Goal: Task Accomplishment & Management: Use online tool/utility

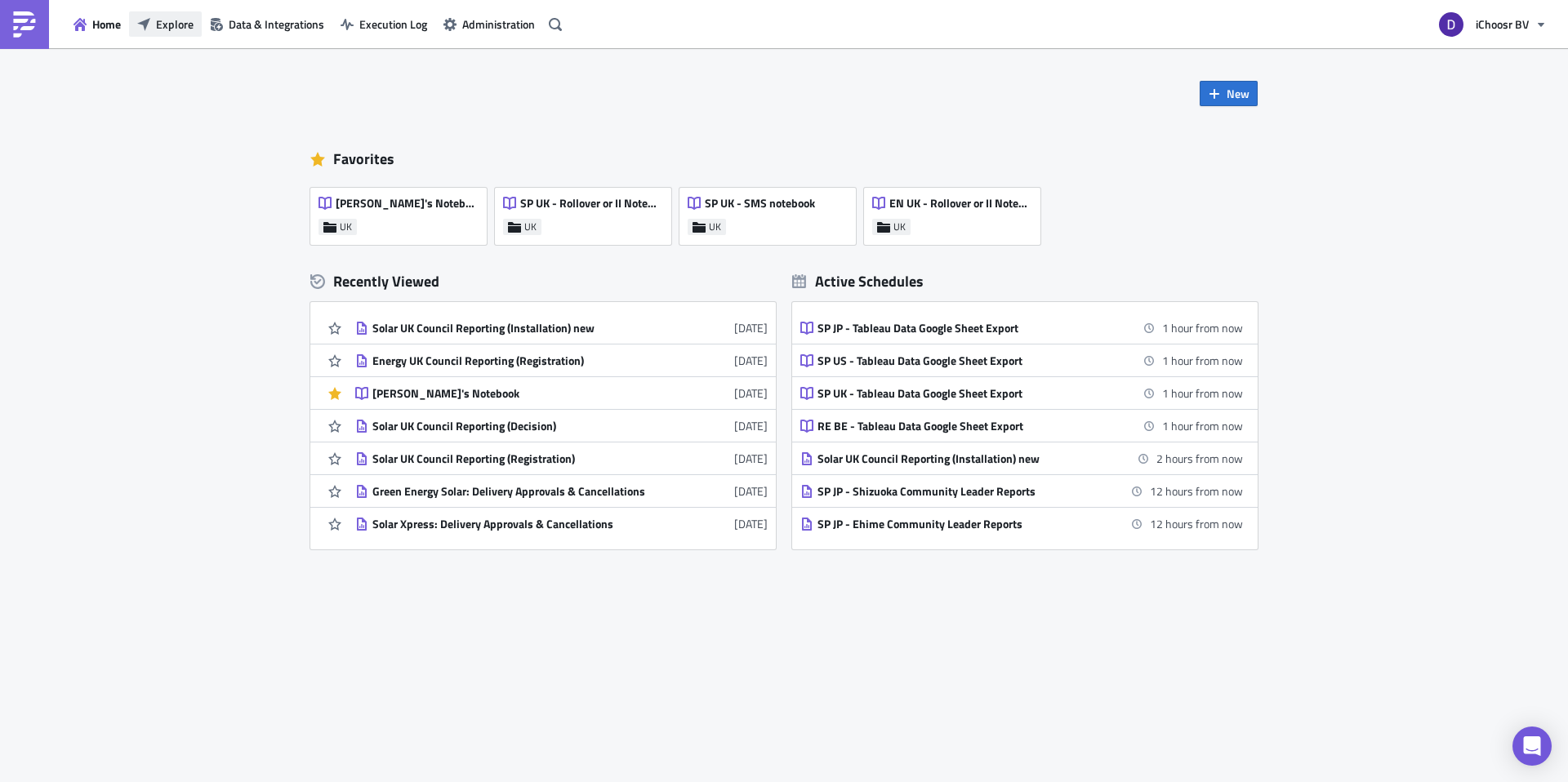
click at [174, 23] on span "Explore" at bounding box center [174, 24] width 38 height 17
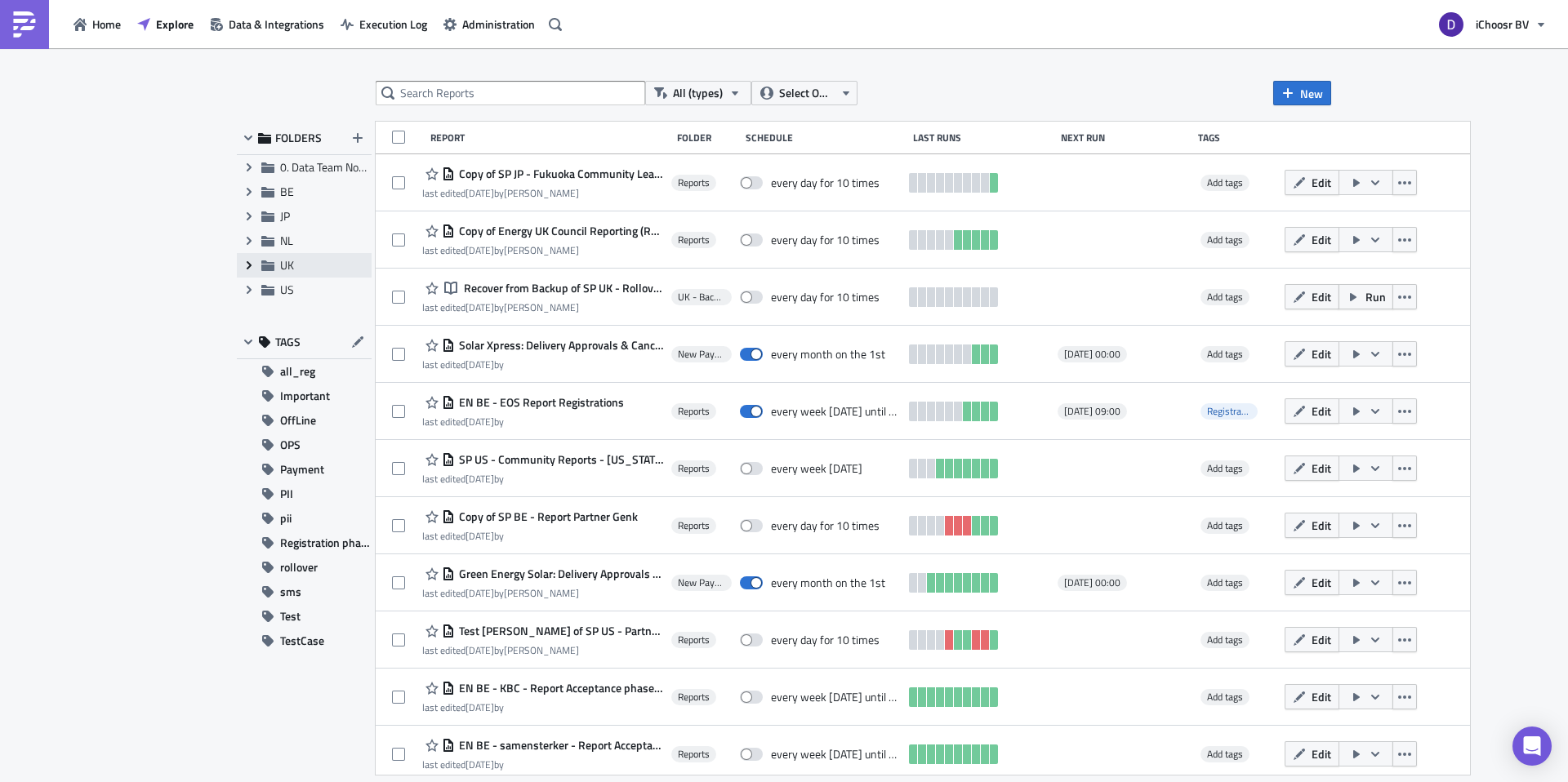
click at [238, 260] on span "Expand group" at bounding box center [249, 265] width 24 height 24
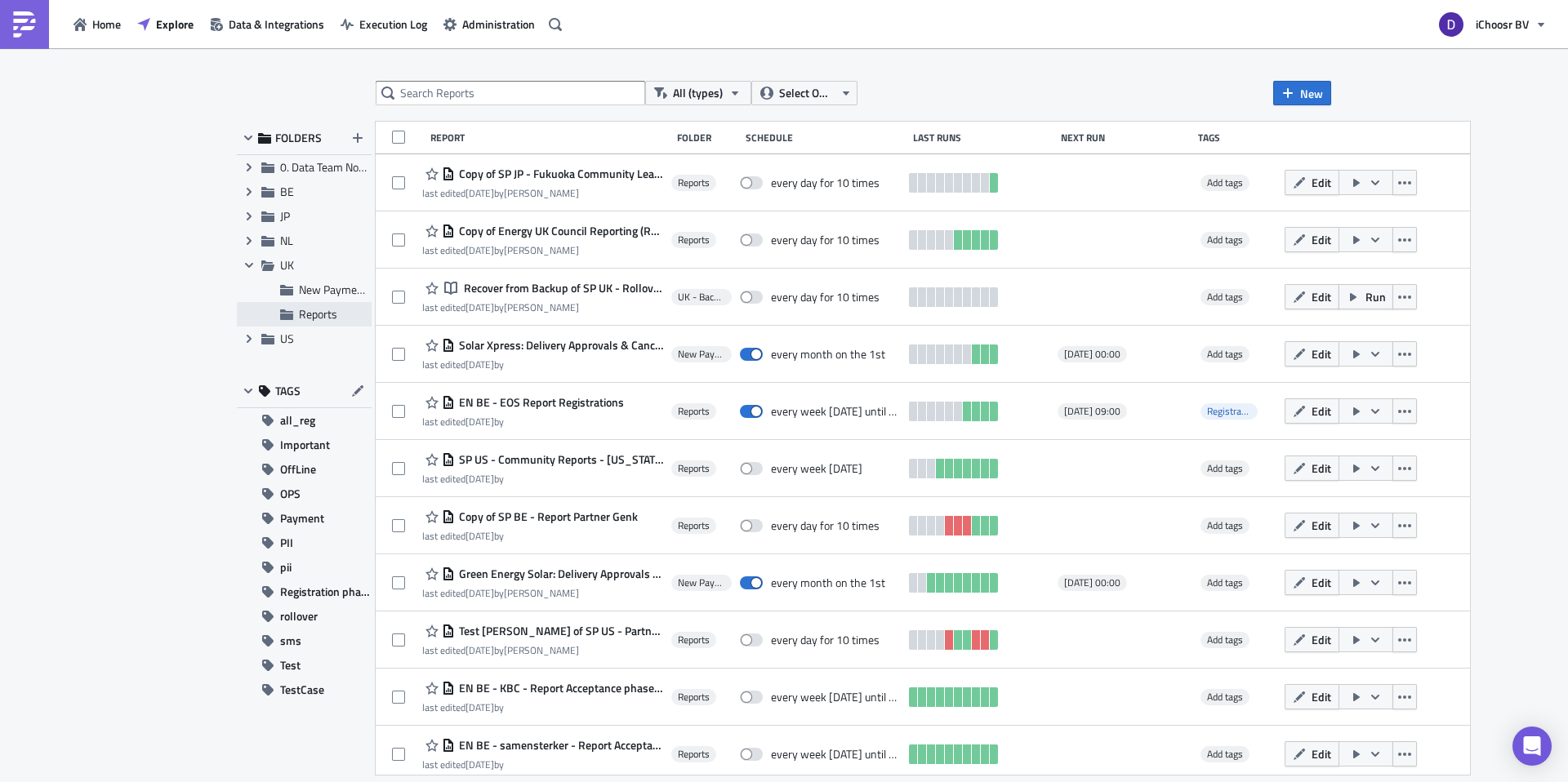
click at [312, 316] on span "Reports" at bounding box center [318, 314] width 39 height 17
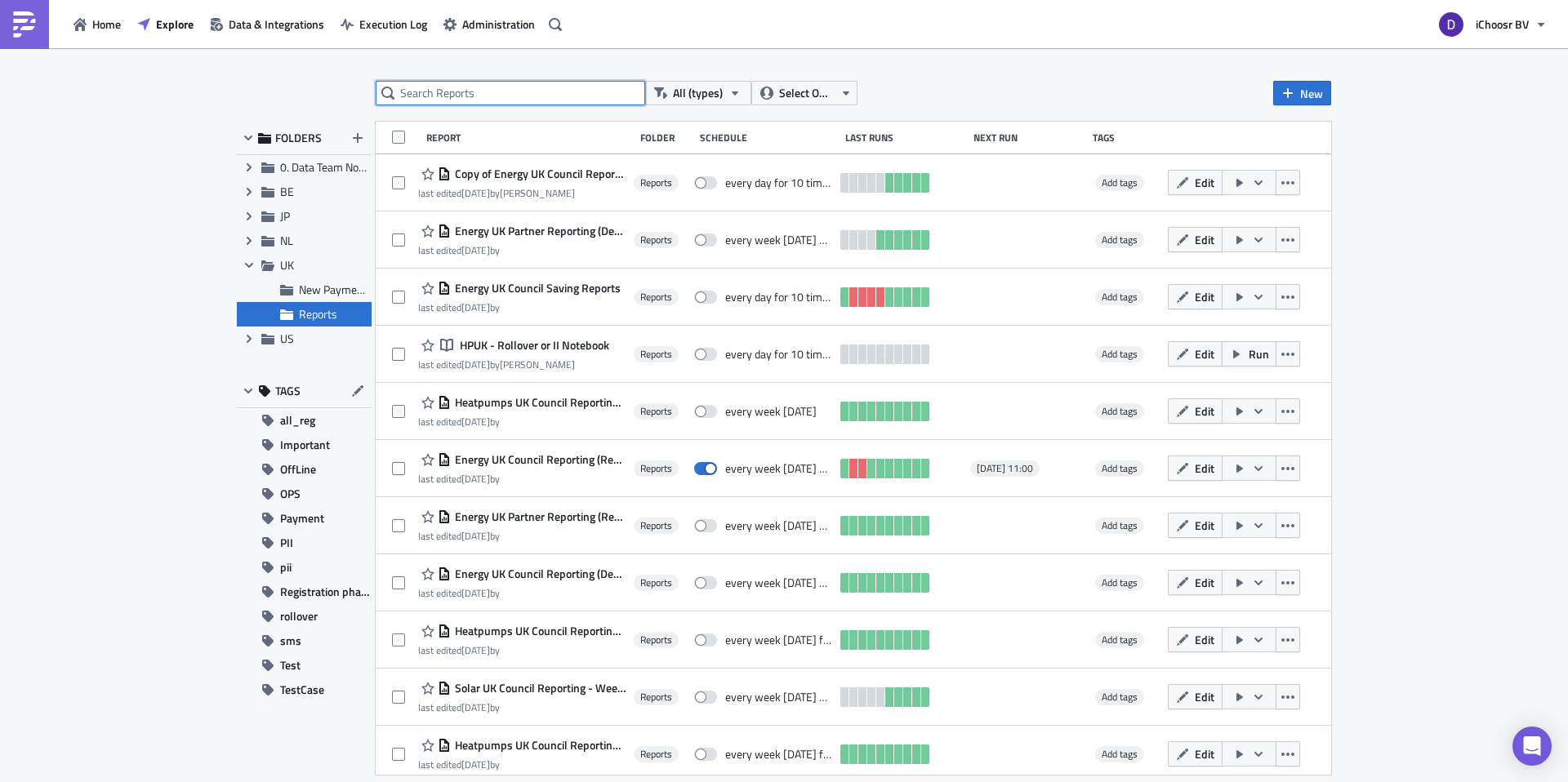
click at [466, 85] on input "text" at bounding box center [511, 93] width 270 height 24
type input "U"
type input "Solar"
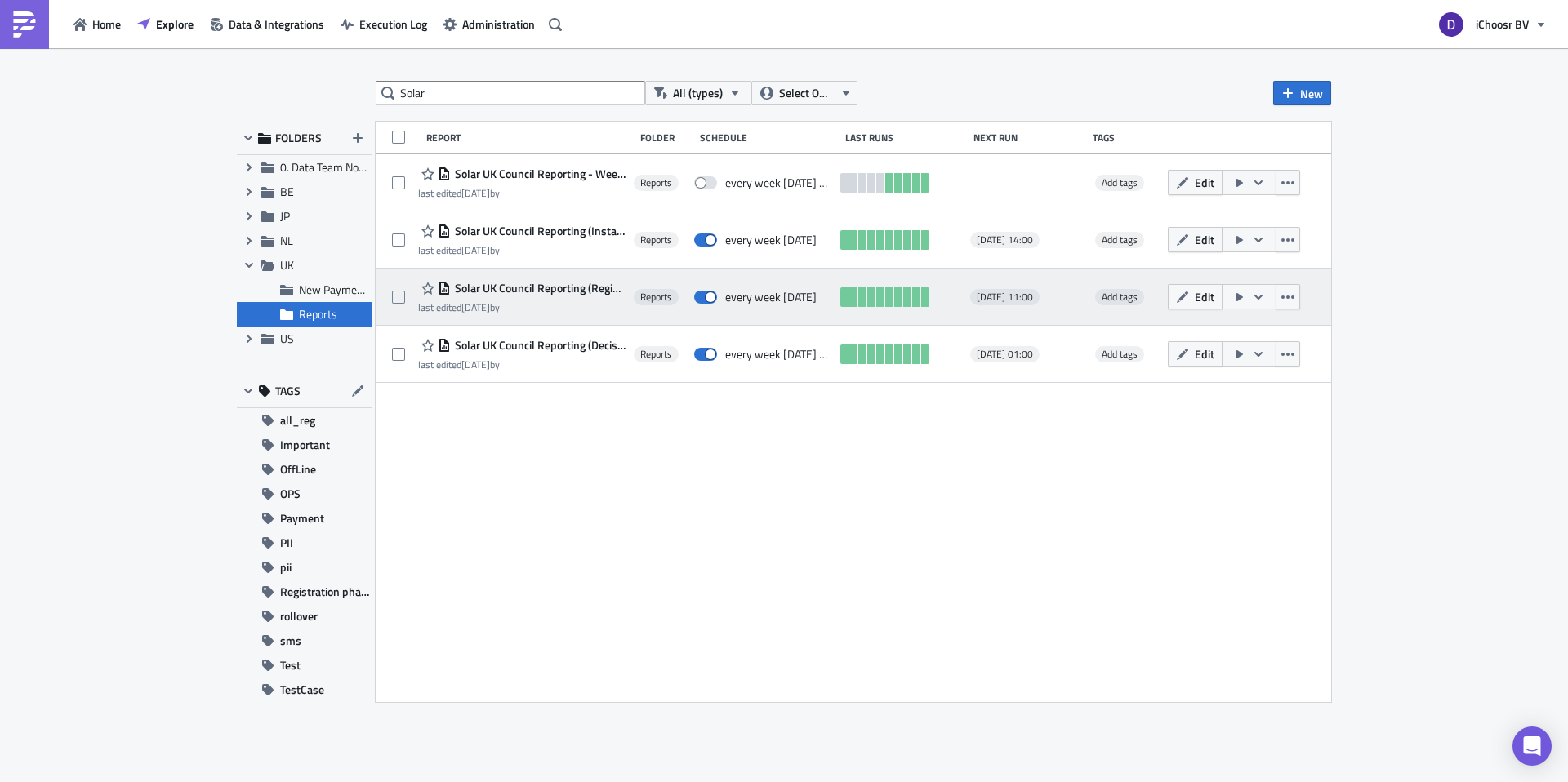
click at [538, 291] on span "Solar UK Council Reporting (Registration)" at bounding box center [538, 288] width 175 height 15
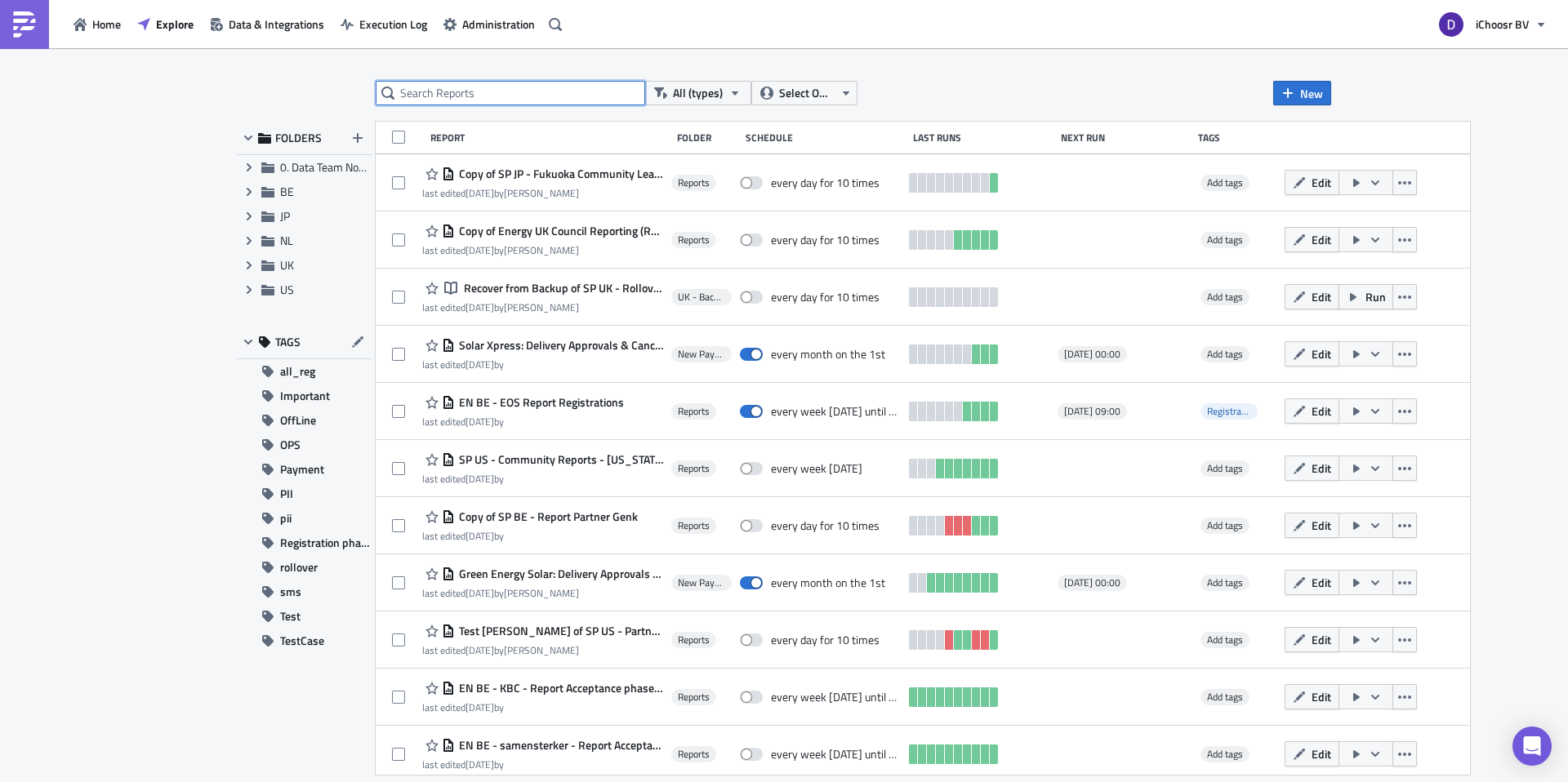
click at [492, 90] on input "text" at bounding box center [511, 93] width 270 height 24
type input "SOLAR"
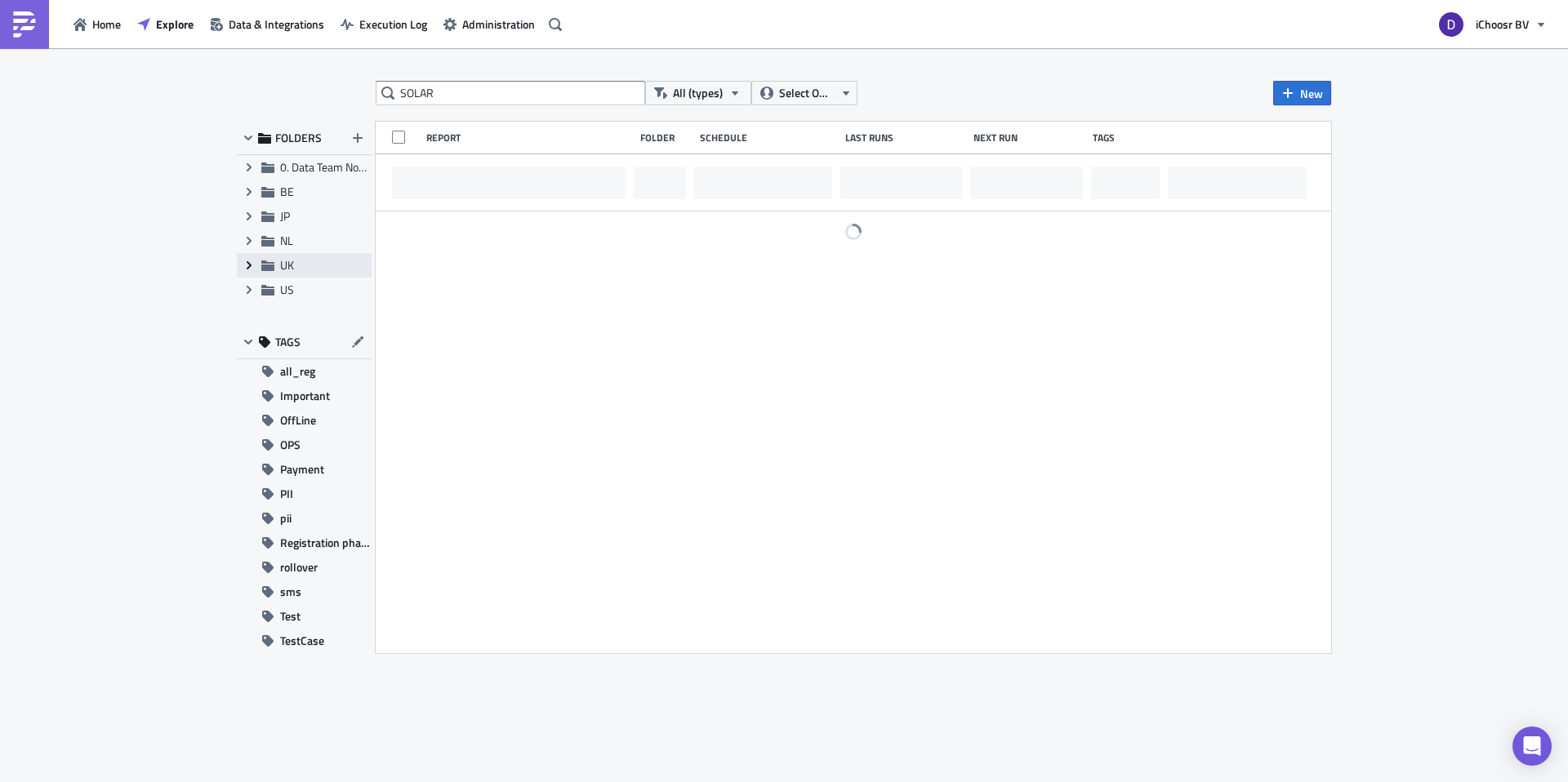
click at [248, 267] on icon at bounding box center [249, 265] width 5 height 8
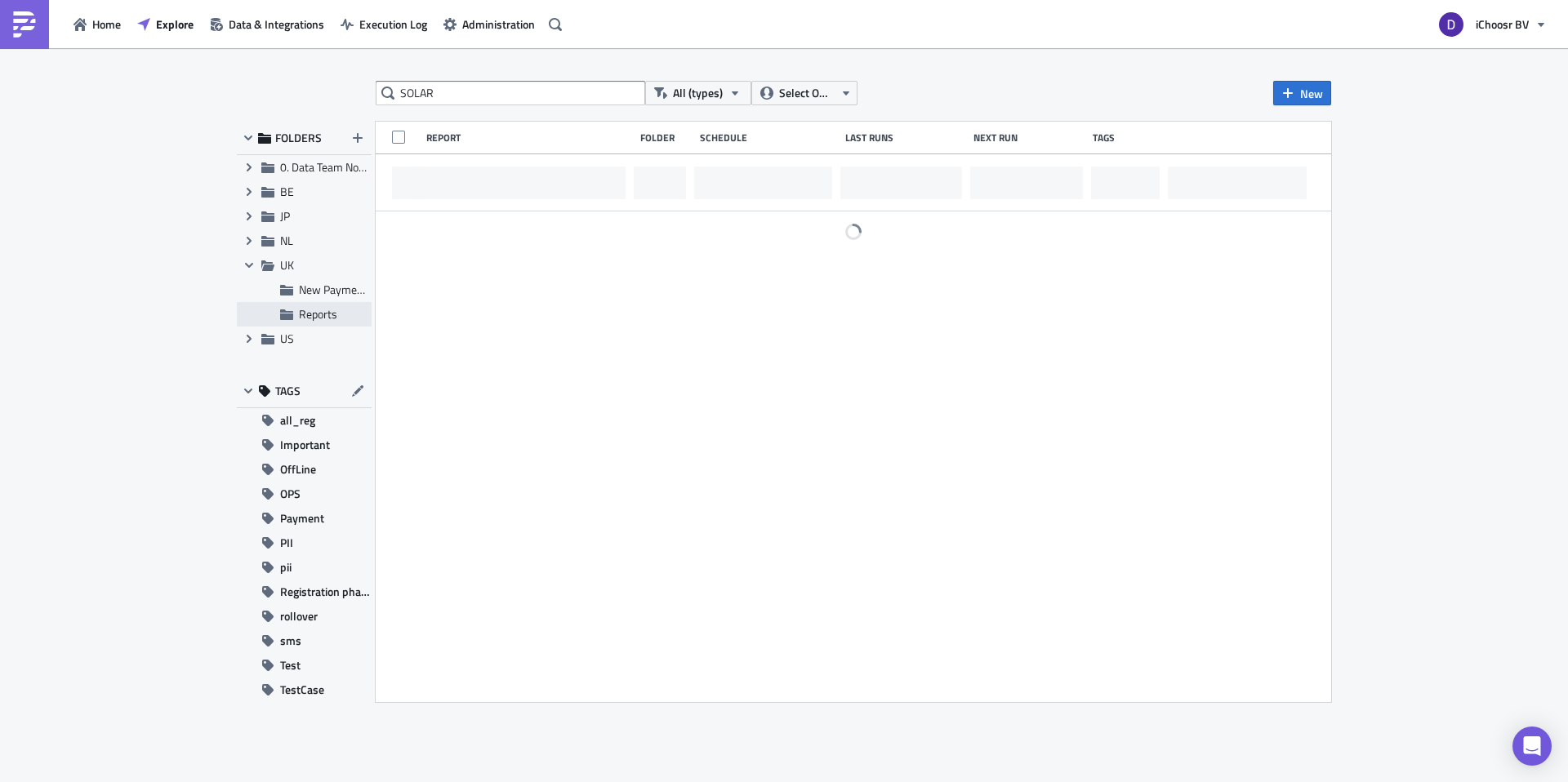
click at [306, 313] on span "Reports" at bounding box center [318, 314] width 39 height 17
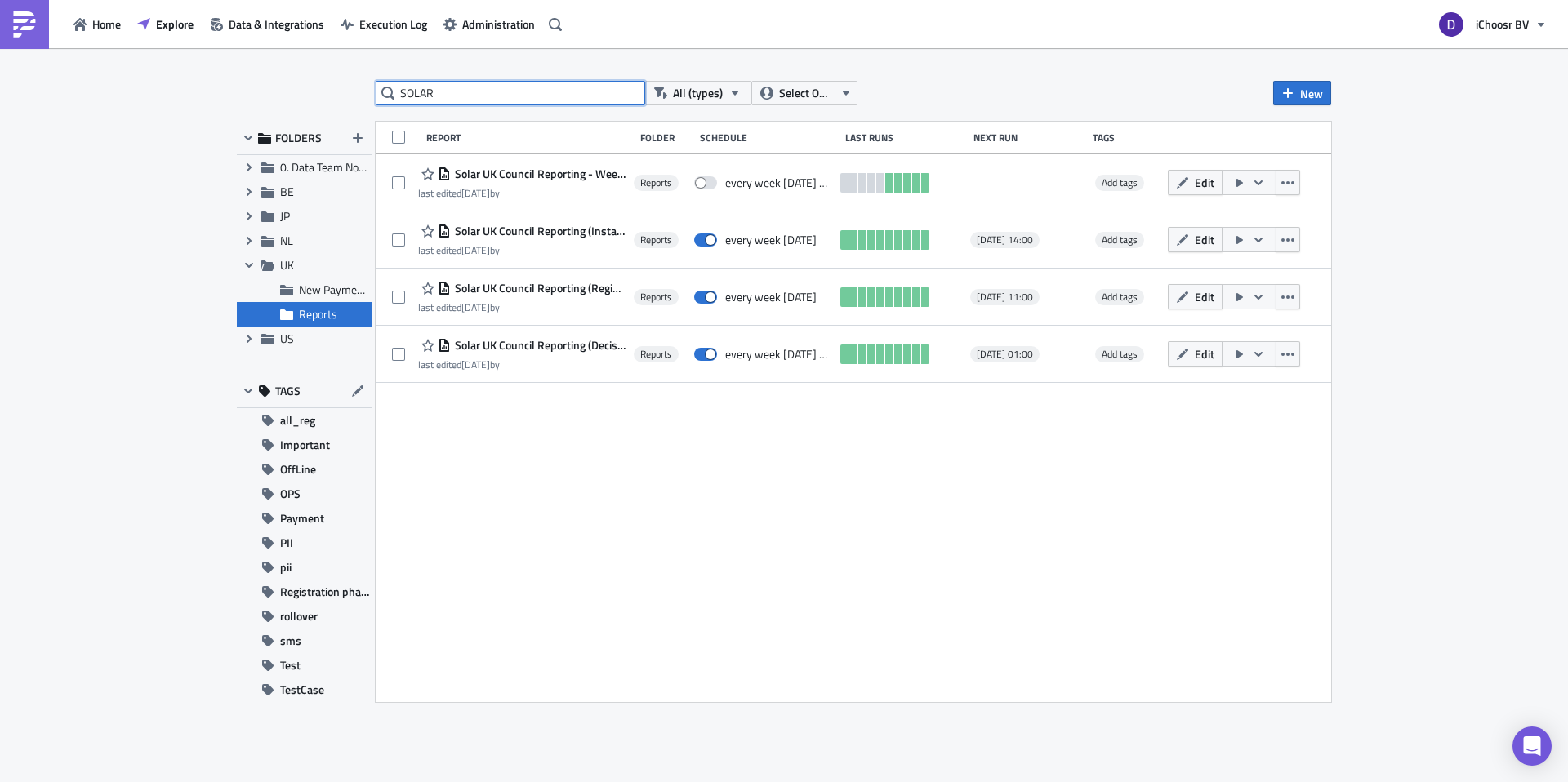
click at [462, 96] on input "SOLAR" at bounding box center [511, 93] width 270 height 24
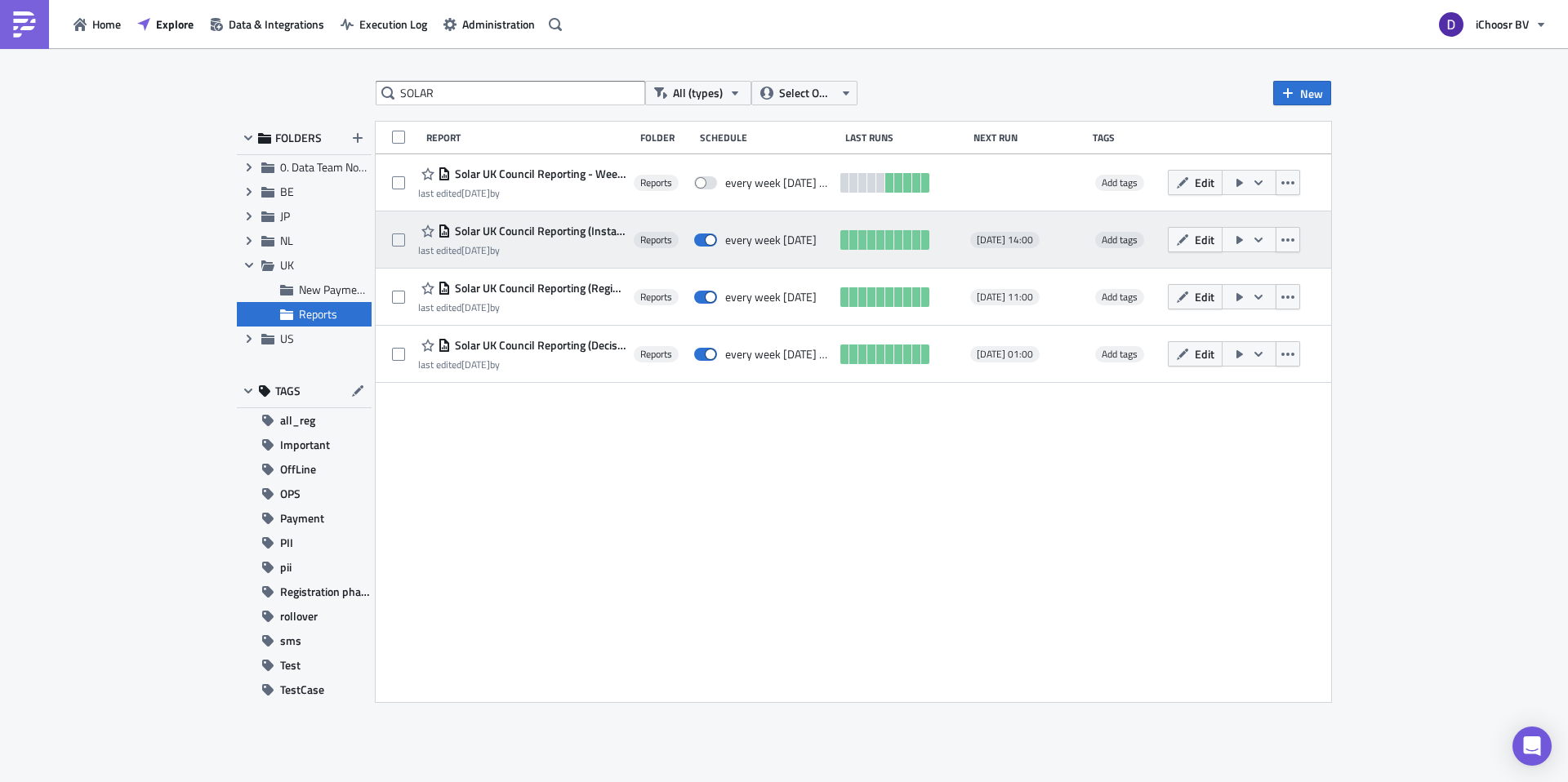
click at [1307, 244] on div "Edit" at bounding box center [1237, 239] width 139 height 33
click at [1300, 243] on button "button" at bounding box center [1287, 239] width 24 height 25
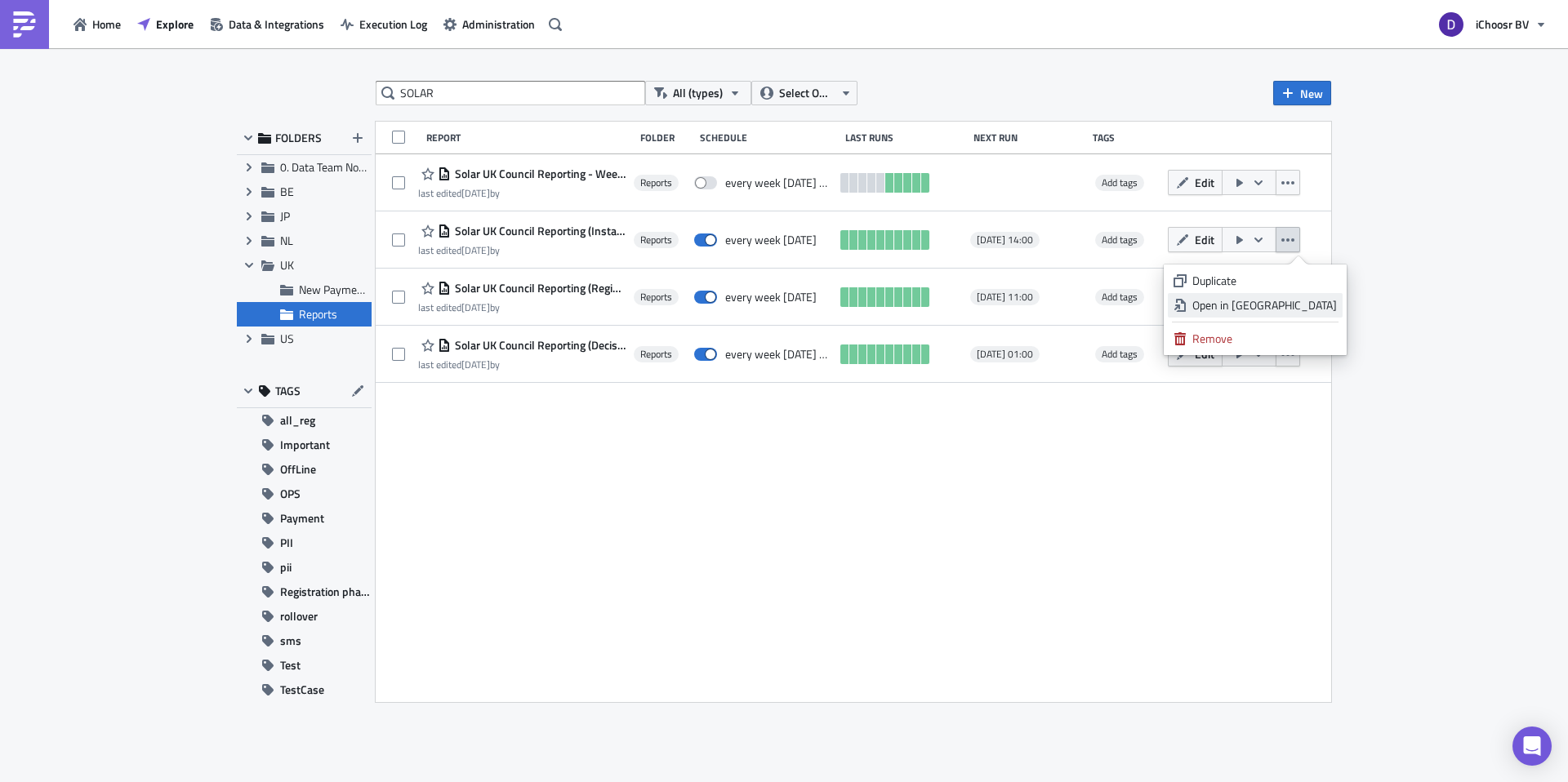
click at [1264, 310] on div "Open in New Tab" at bounding box center [1265, 306] width 145 height 17
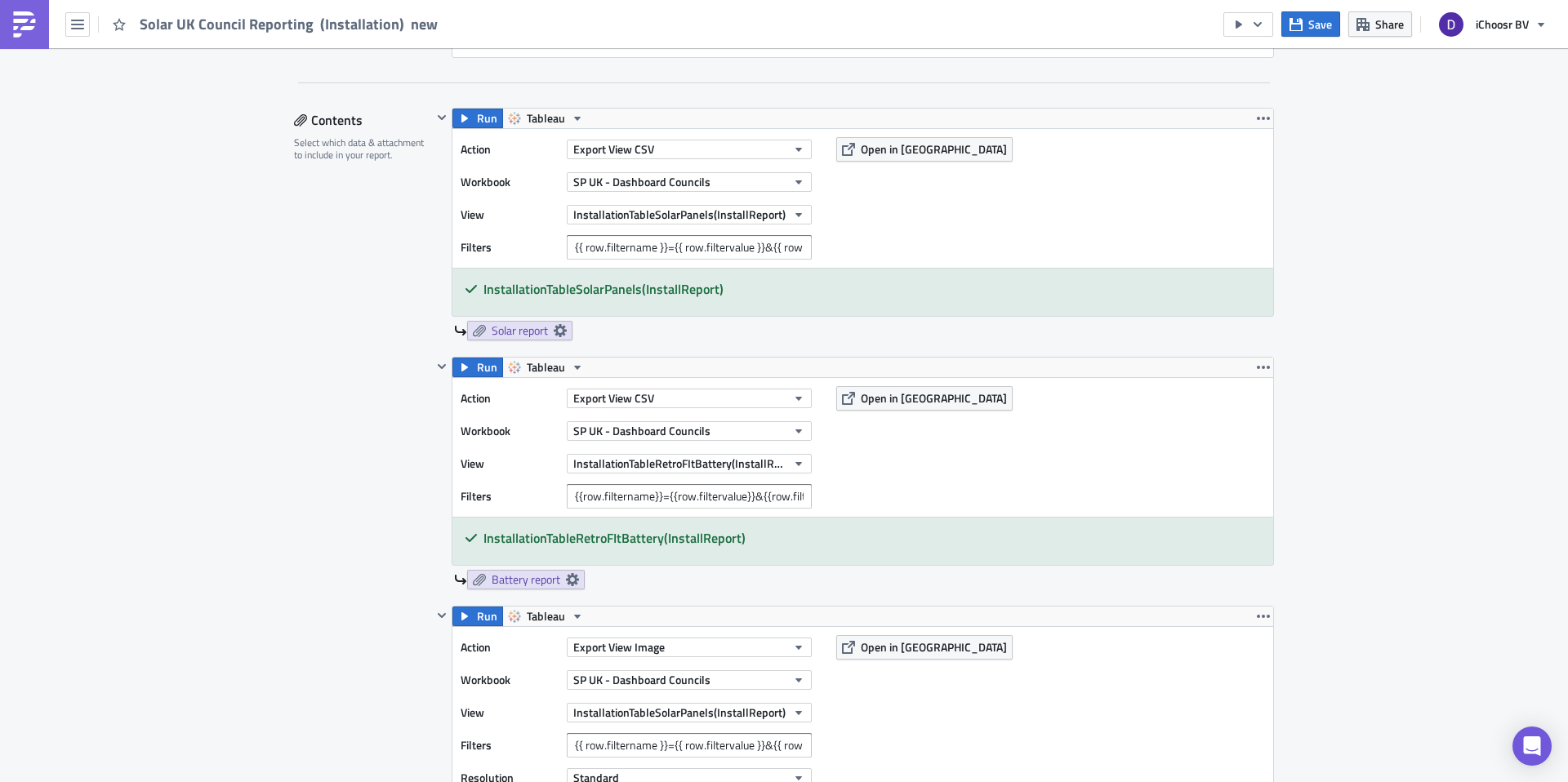
scroll to position [892, 0]
click at [644, 158] on div "Export View CSV" at bounding box center [689, 148] width 245 height 24
click at [653, 148] on button "Export View CSV" at bounding box center [689, 148] width 245 height 19
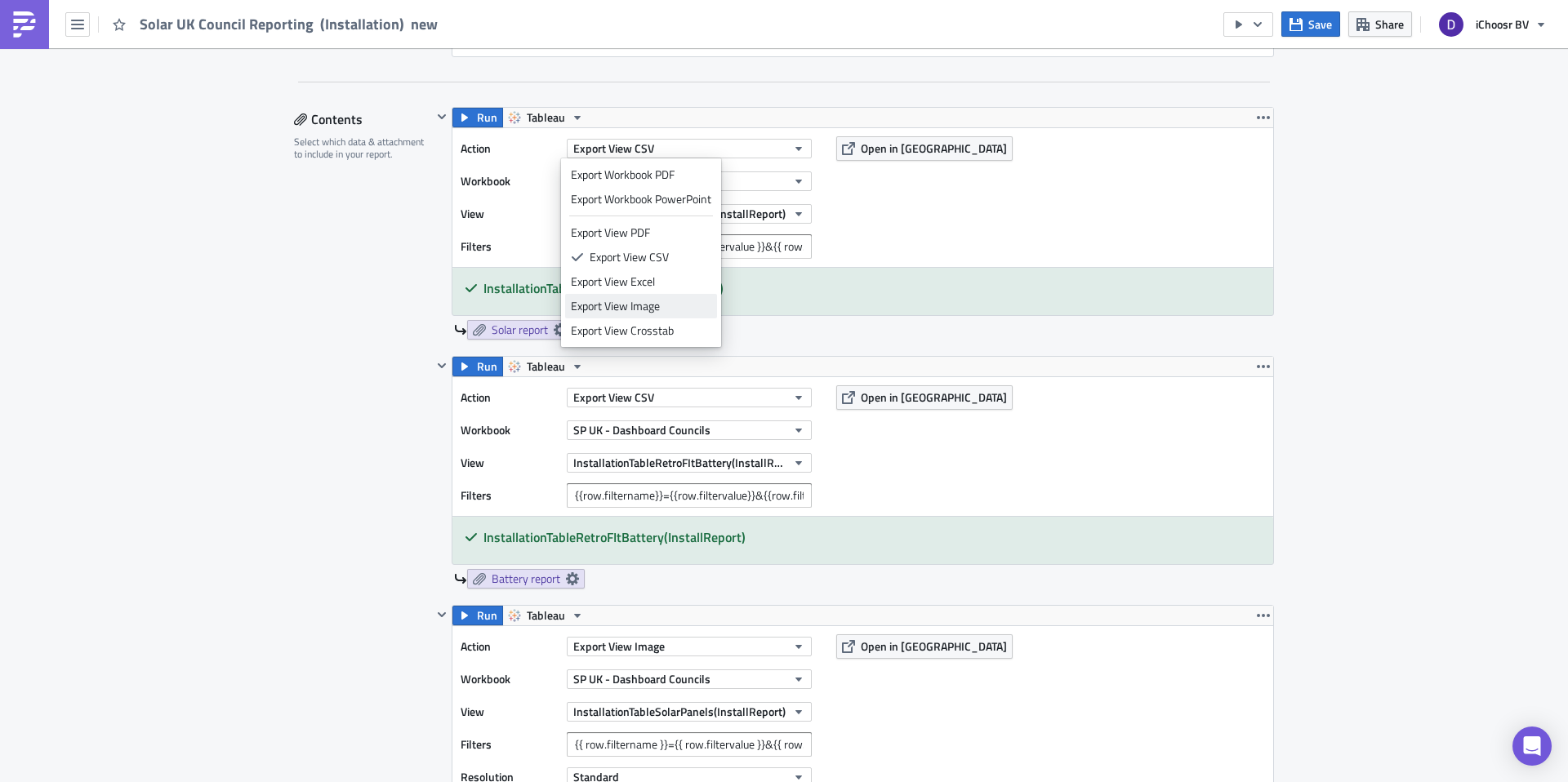
click at [642, 301] on div "Export View Image" at bounding box center [642, 306] width 141 height 17
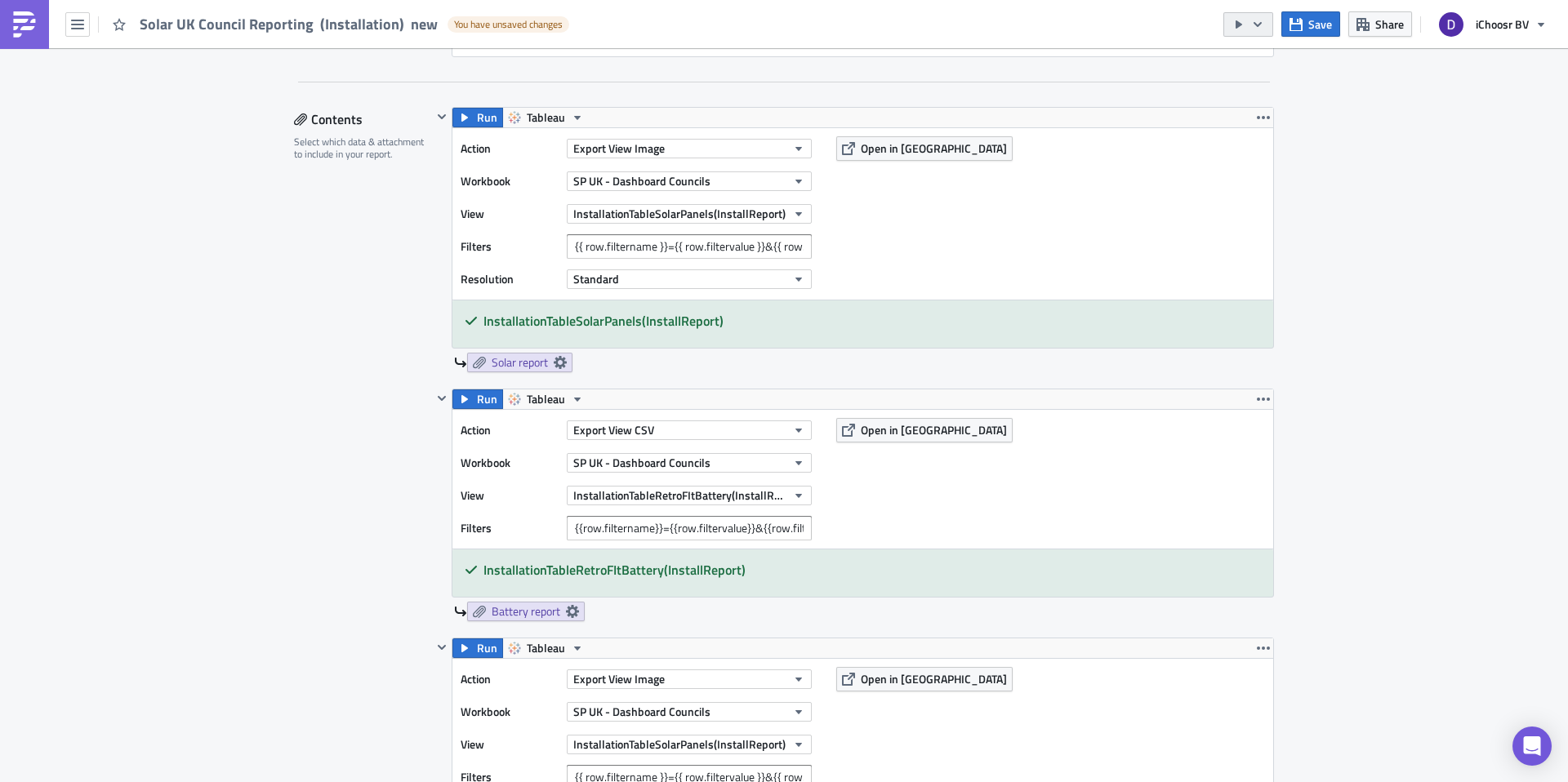
click at [1261, 28] on icon "button" at bounding box center [1258, 24] width 13 height 13
click at [1265, 67] on div "Send Just to Me" at bounding box center [1297, 65] width 127 height 17
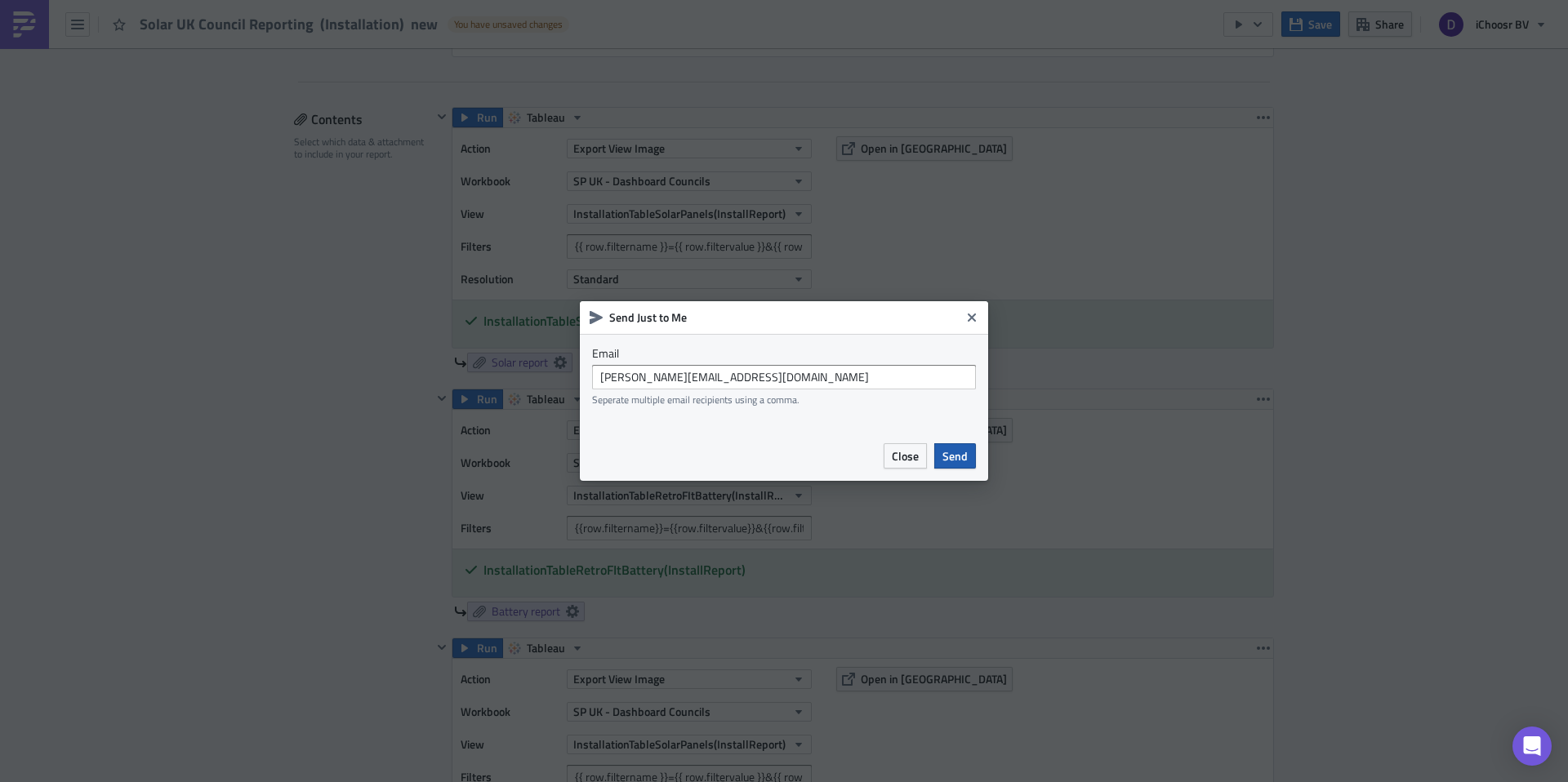
click at [965, 450] on span "Send" at bounding box center [955, 455] width 25 height 17
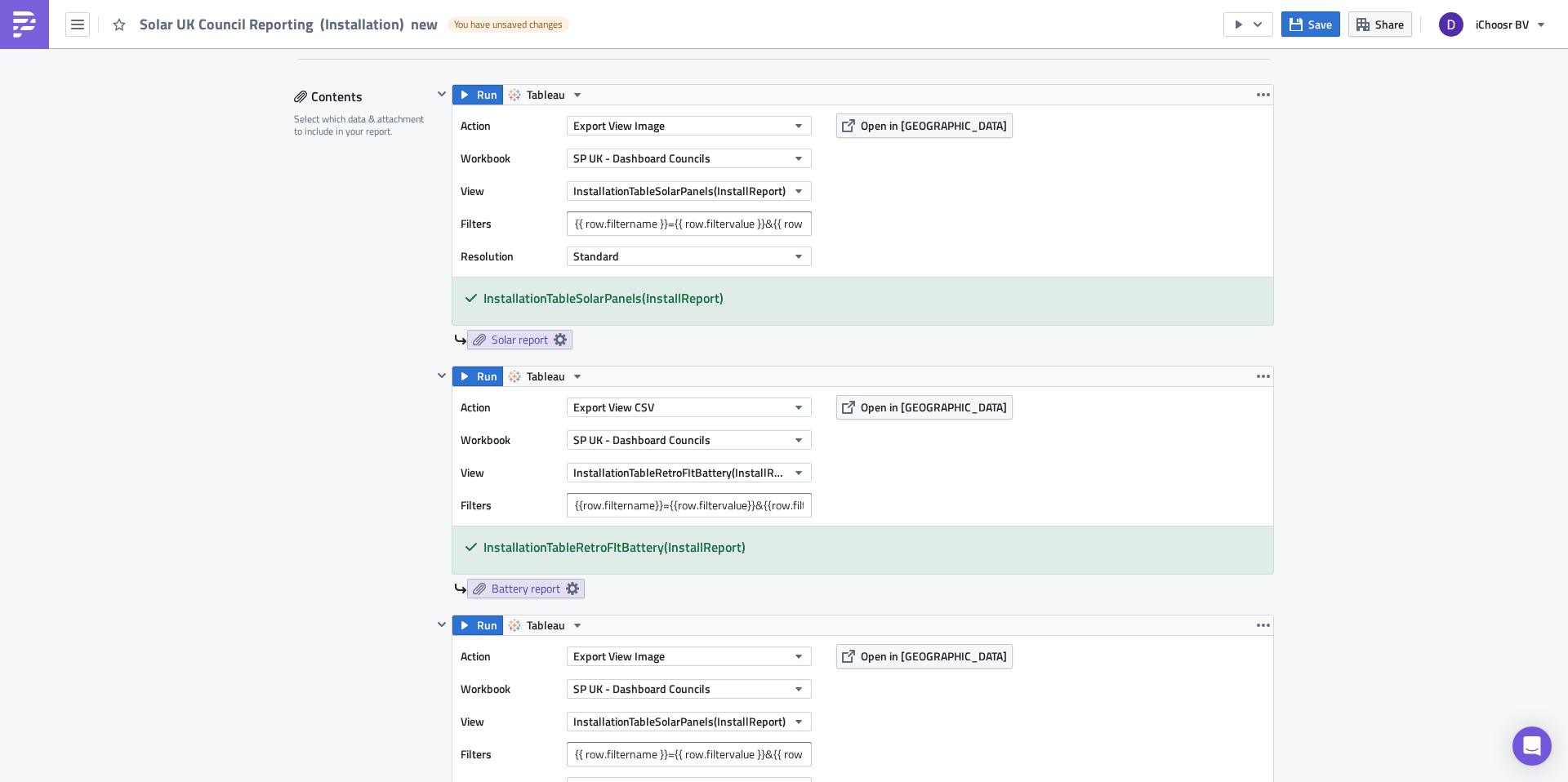
scroll to position [916, 0]
click at [708, 121] on button "Export View Image" at bounding box center [689, 124] width 245 height 19
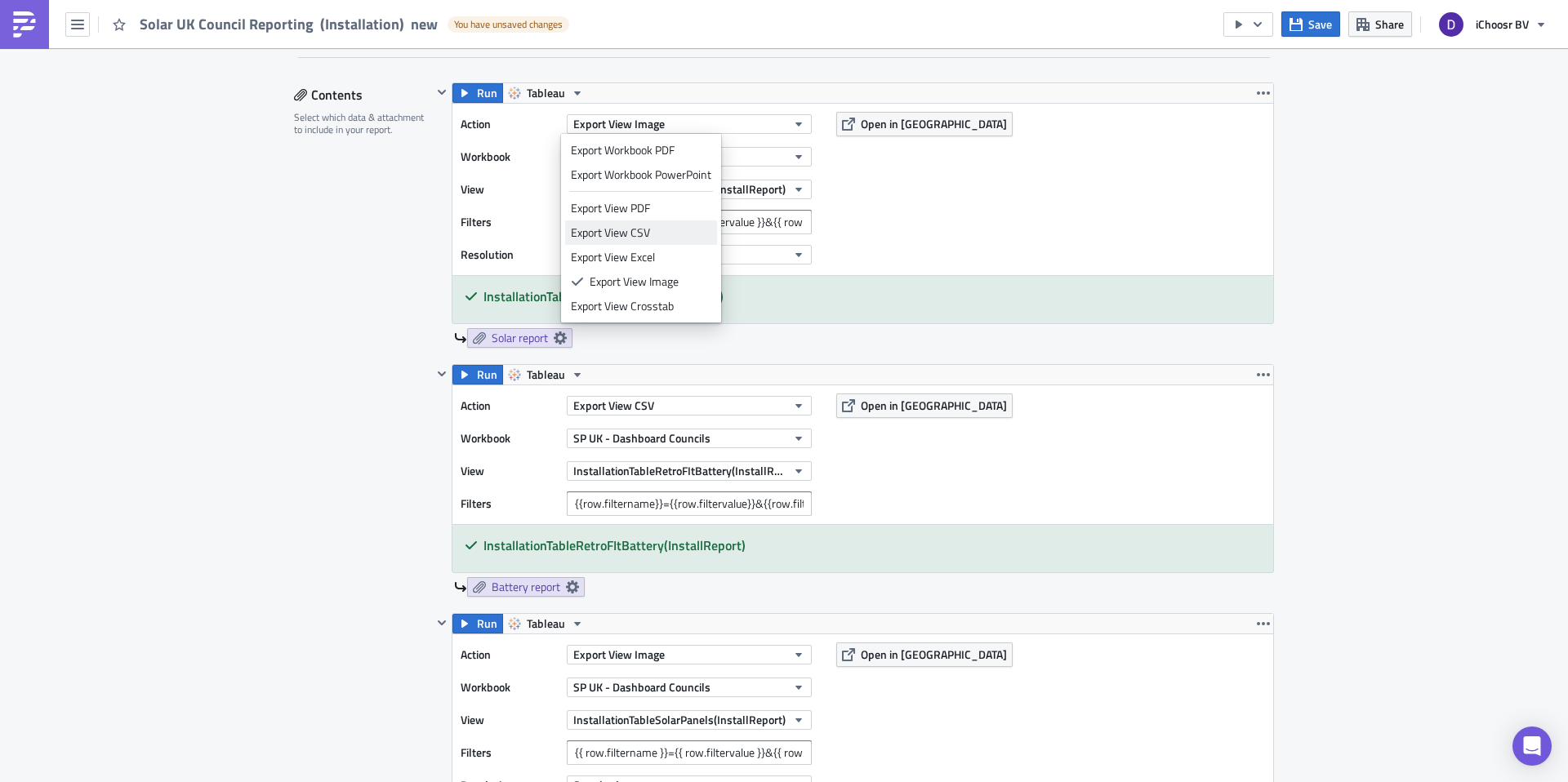
click at [629, 234] on div "Export View CSV" at bounding box center [642, 233] width 141 height 17
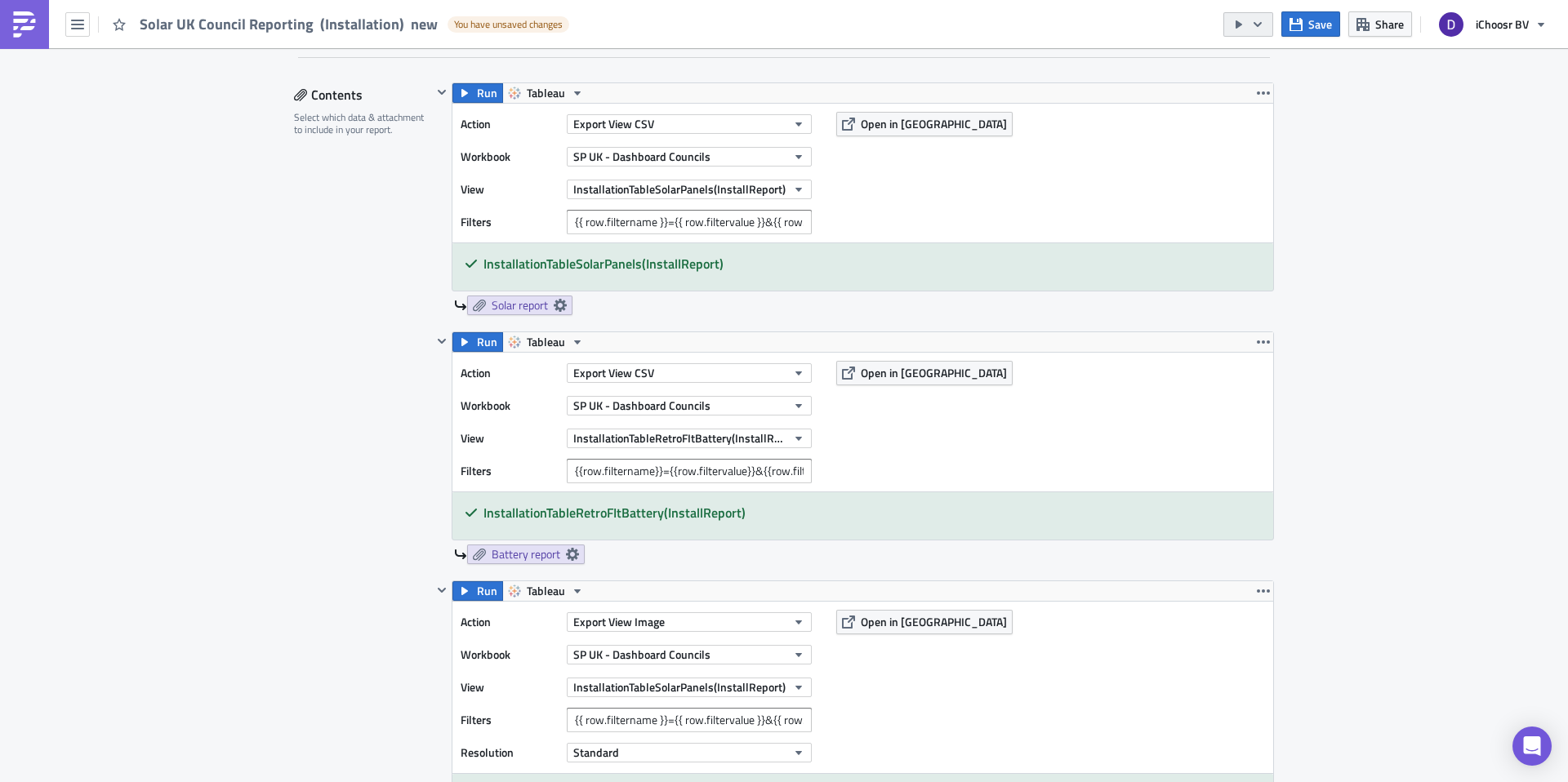
click at [1263, 17] on button "button" at bounding box center [1248, 24] width 49 height 24
click at [1260, 64] on div "Send Just to Me" at bounding box center [1297, 65] width 127 height 17
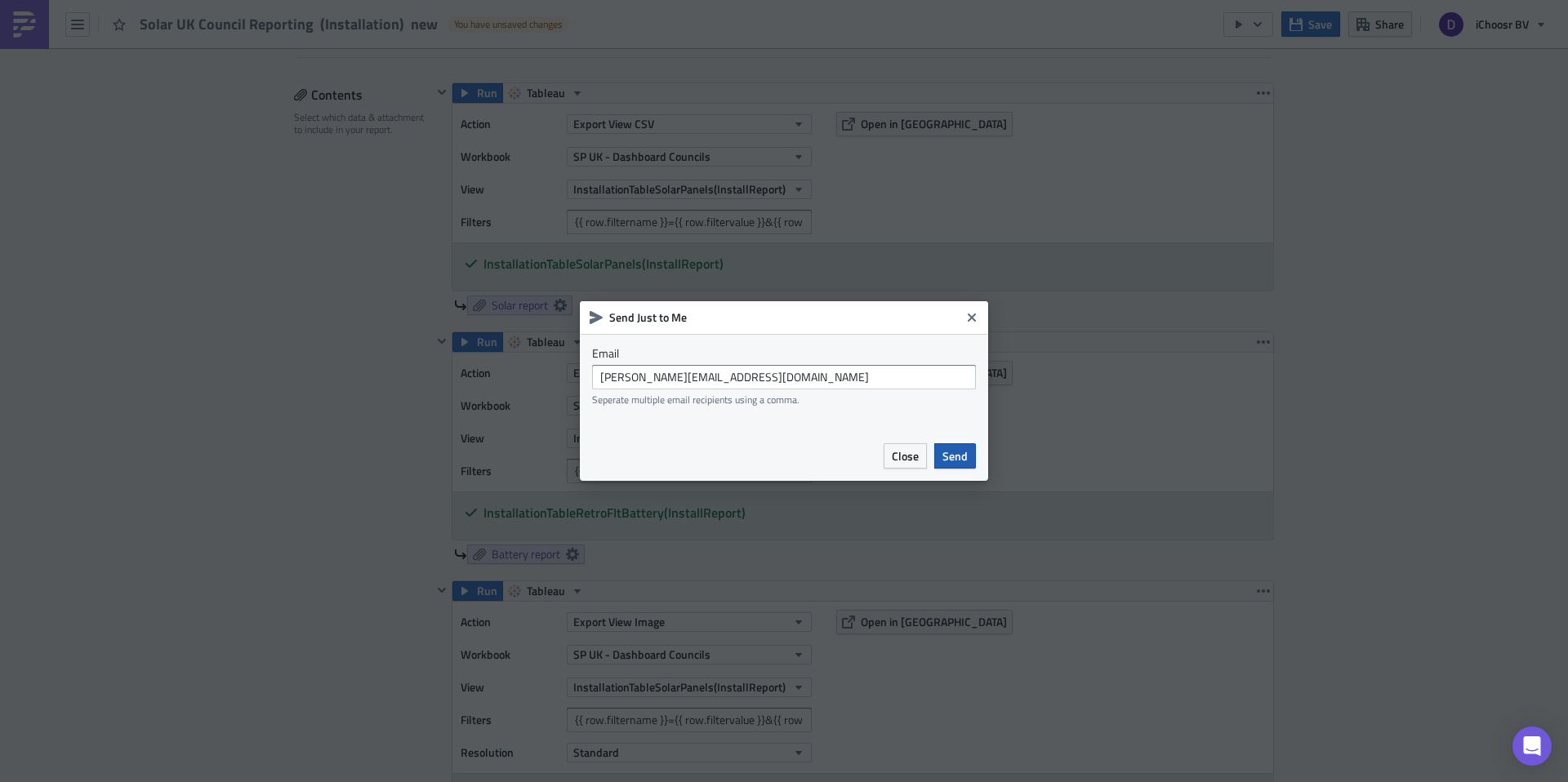
click at [948, 458] on span "Send" at bounding box center [955, 455] width 25 height 17
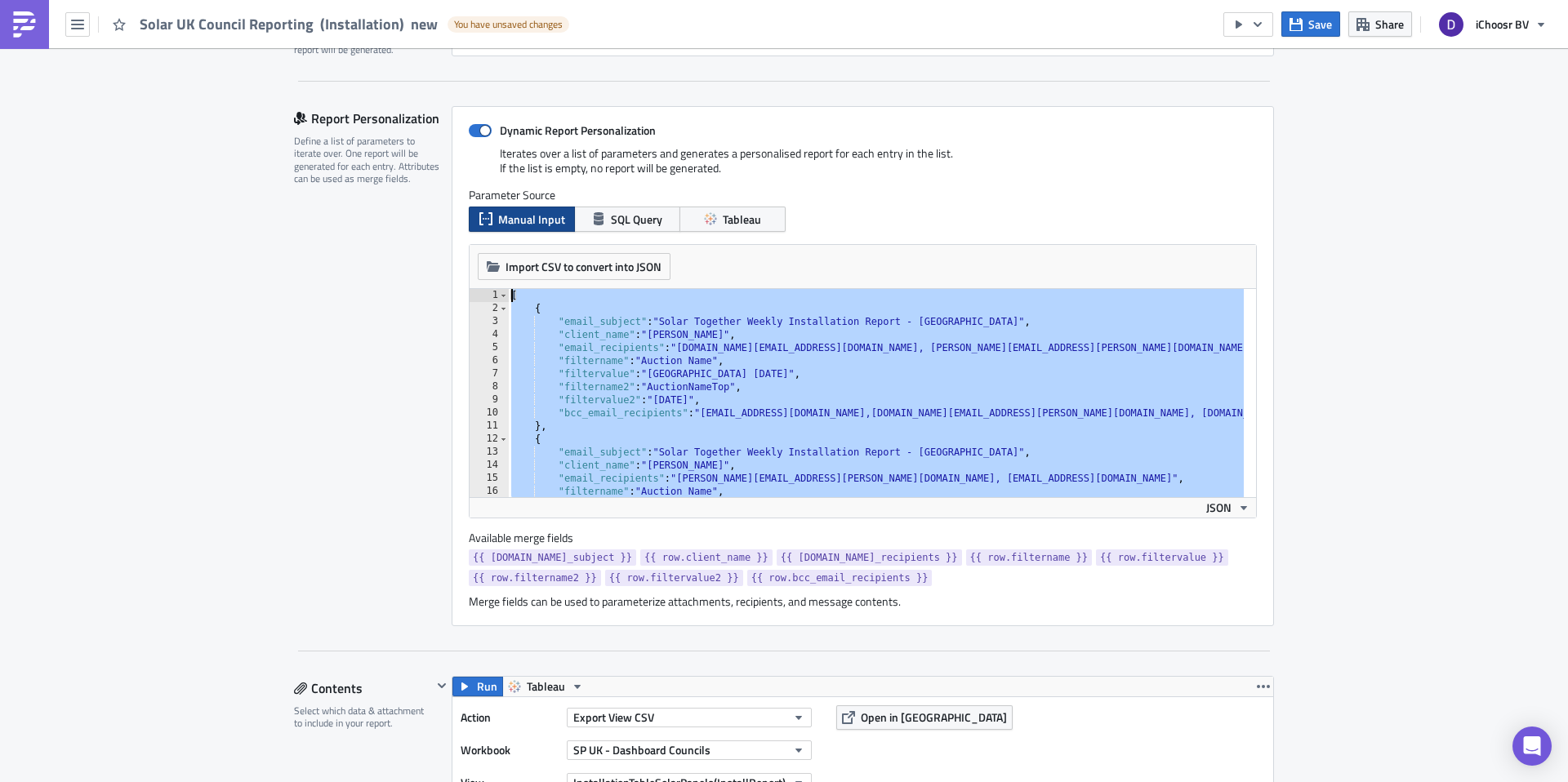
scroll to position [0, 0]
drag, startPoint x: 518, startPoint y: 377, endPoint x: 478, endPoint y: 167, distance: 213.8
click at [478, 167] on div "Dynamic Report Personalization Iterates over a list of parameters and generates…" at bounding box center [863, 366] width 823 height 520
type textarea "[ {"
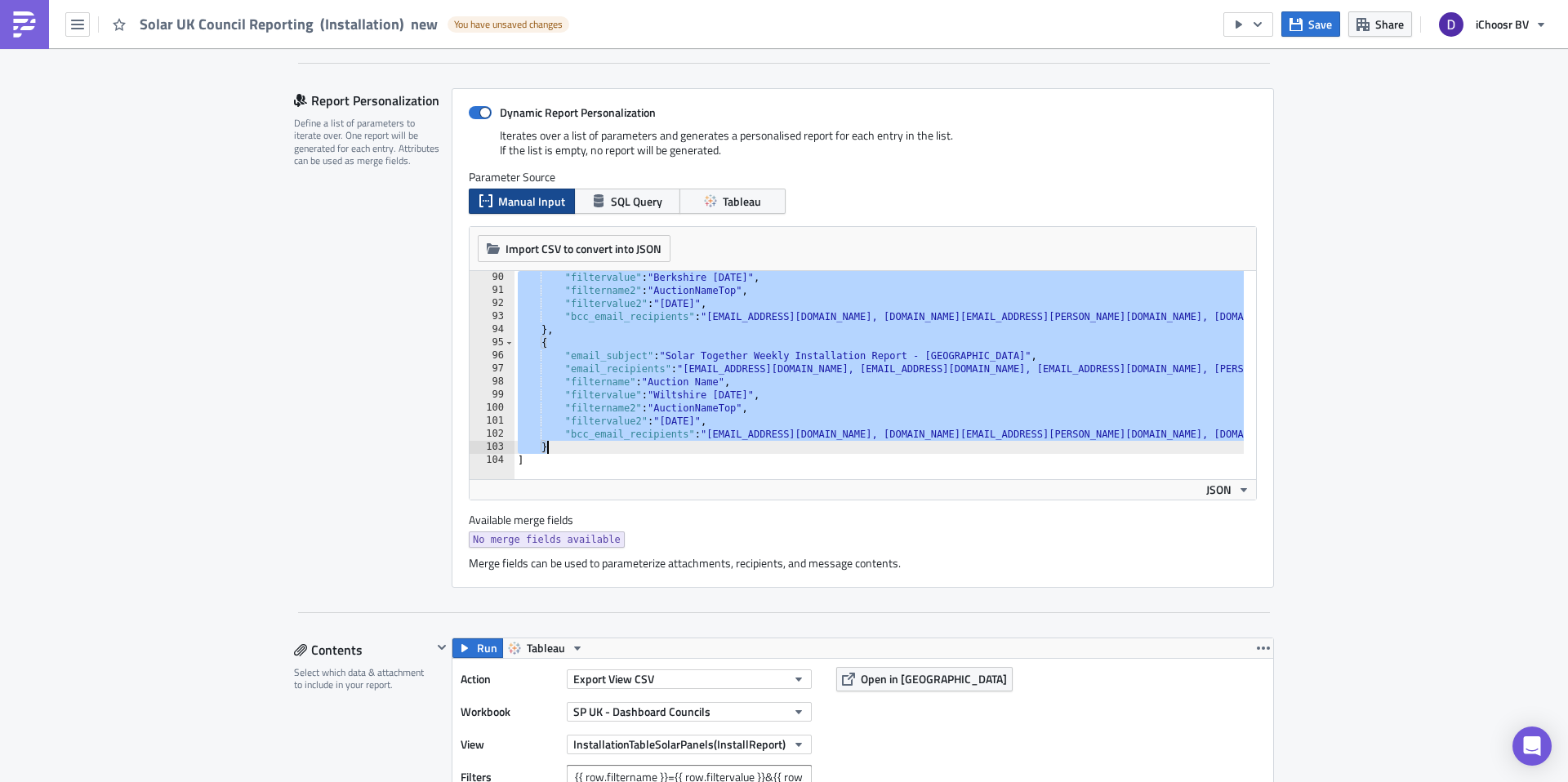
scroll to position [348, 0]
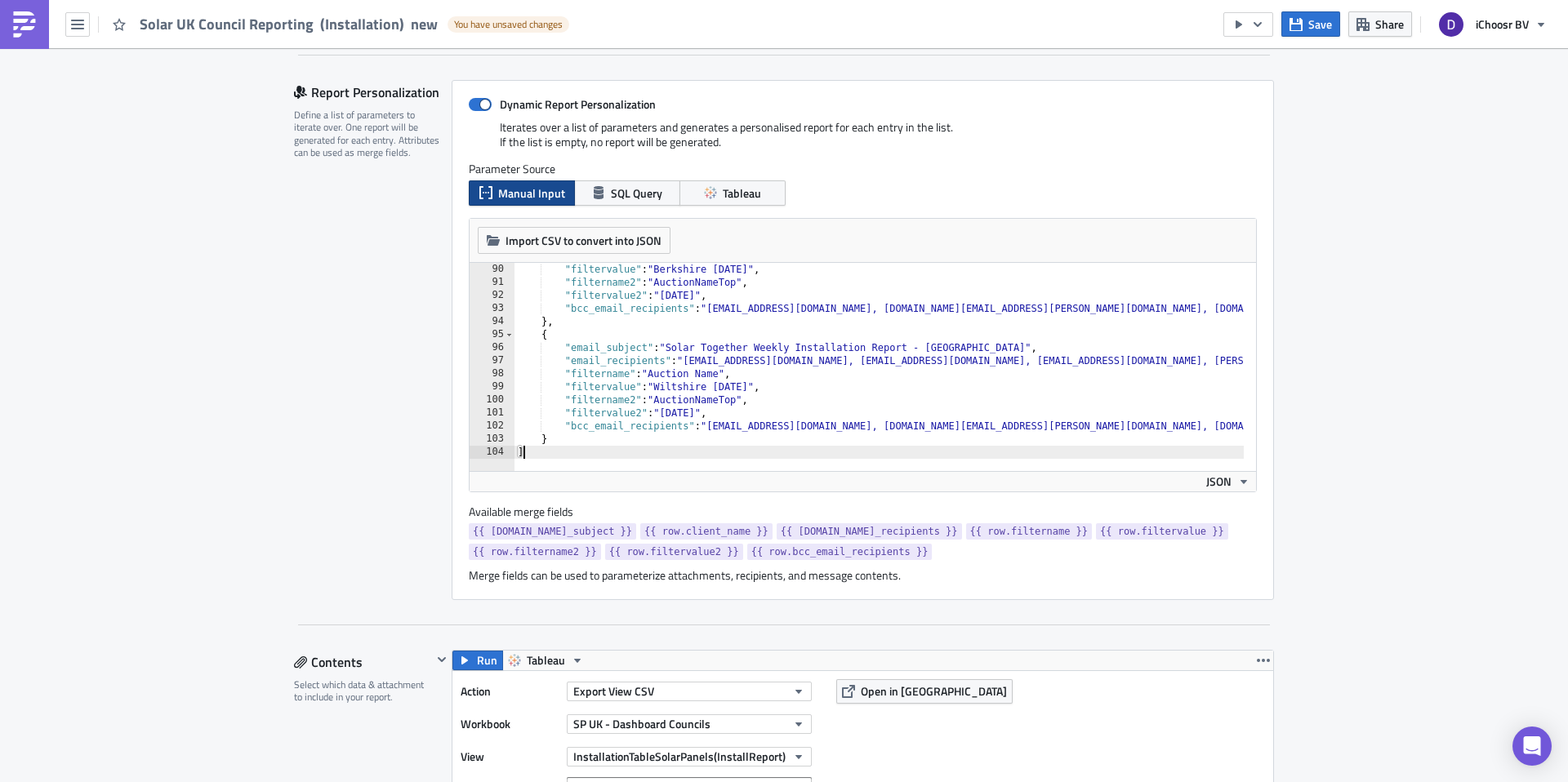
type textarea "[ {"
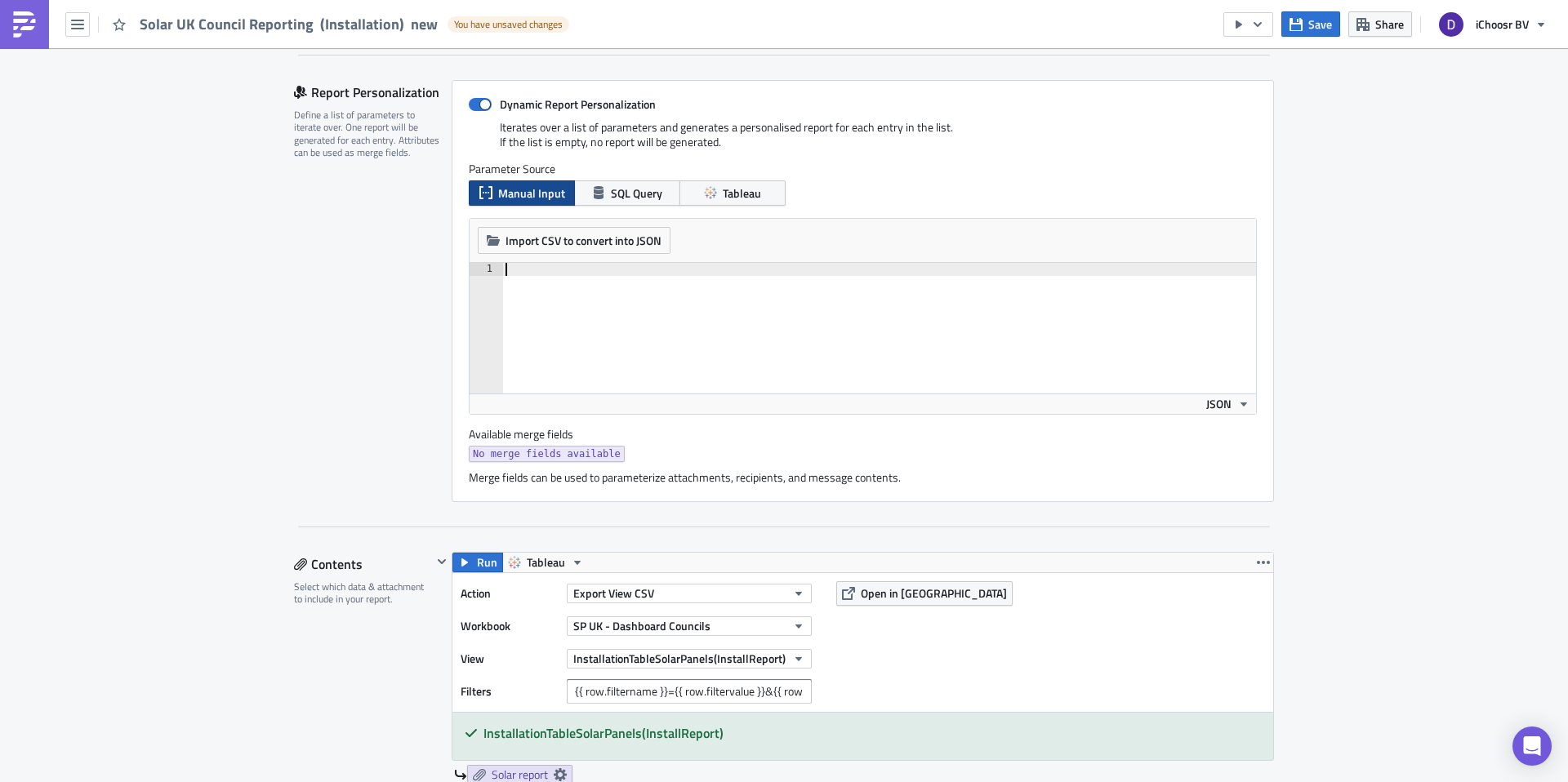
paste textarea "{"
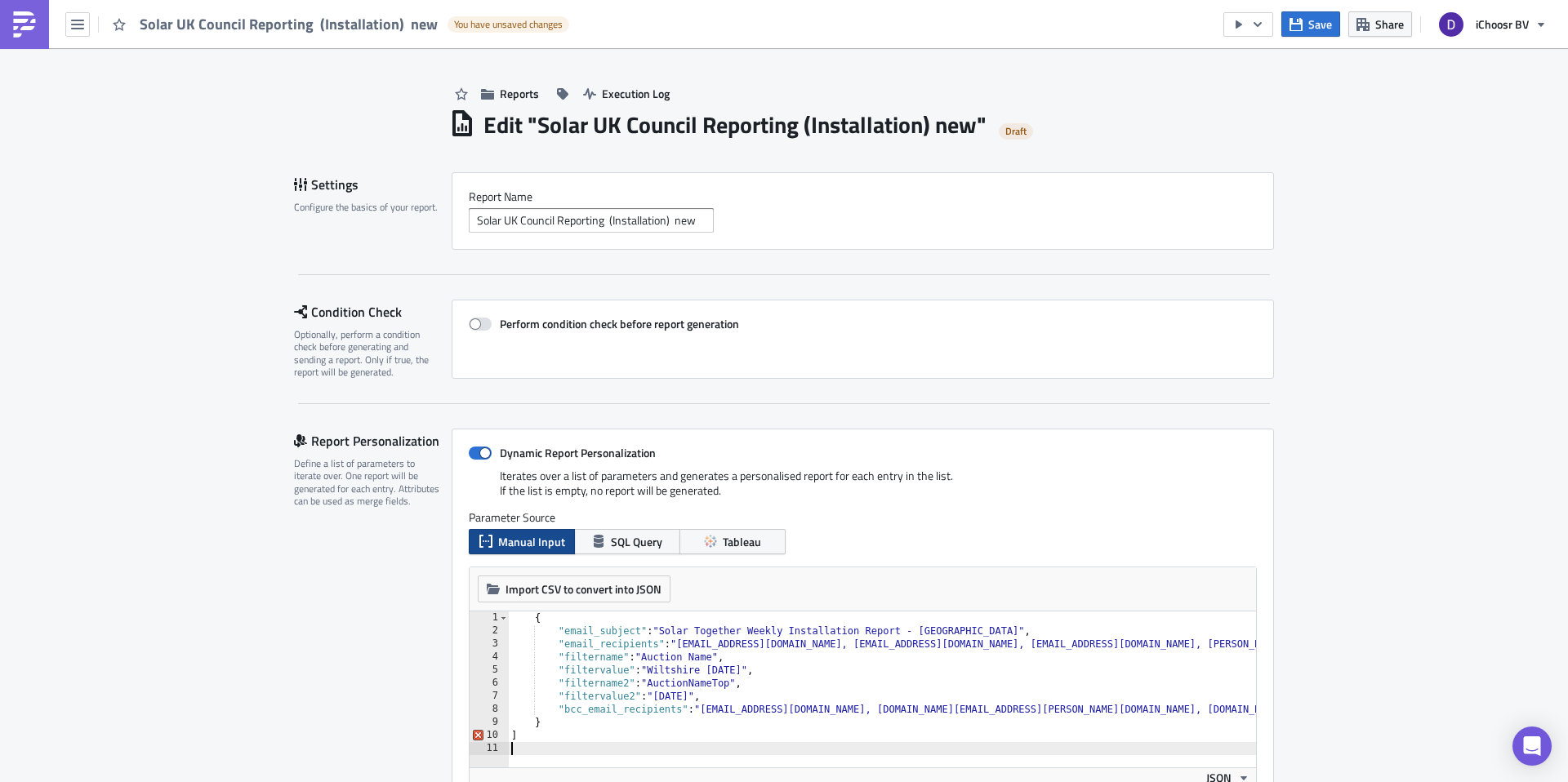
click at [528, 620] on div "{ "email_subject" : "Solar Together Weekly Installation Report - [GEOGRAPHIC_DA…" at bounding box center [1171, 696] width 1325 height 170
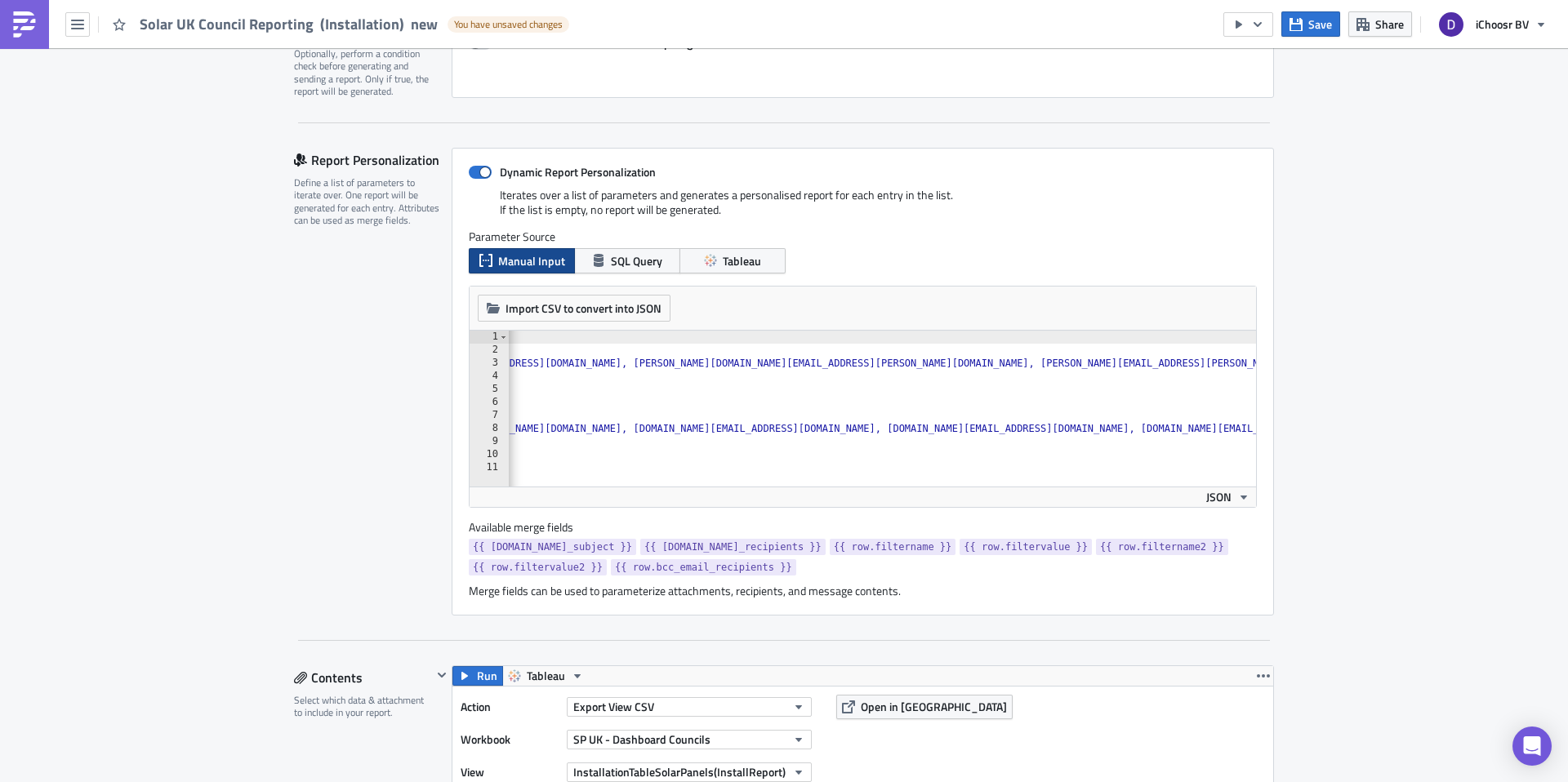
scroll to position [0, 576]
click at [743, 425] on div "[ { "email_subject" : "Solar Together Weekly Installation Report - [GEOGRAPHIC_…" at bounding box center [594, 415] width 1325 height 170
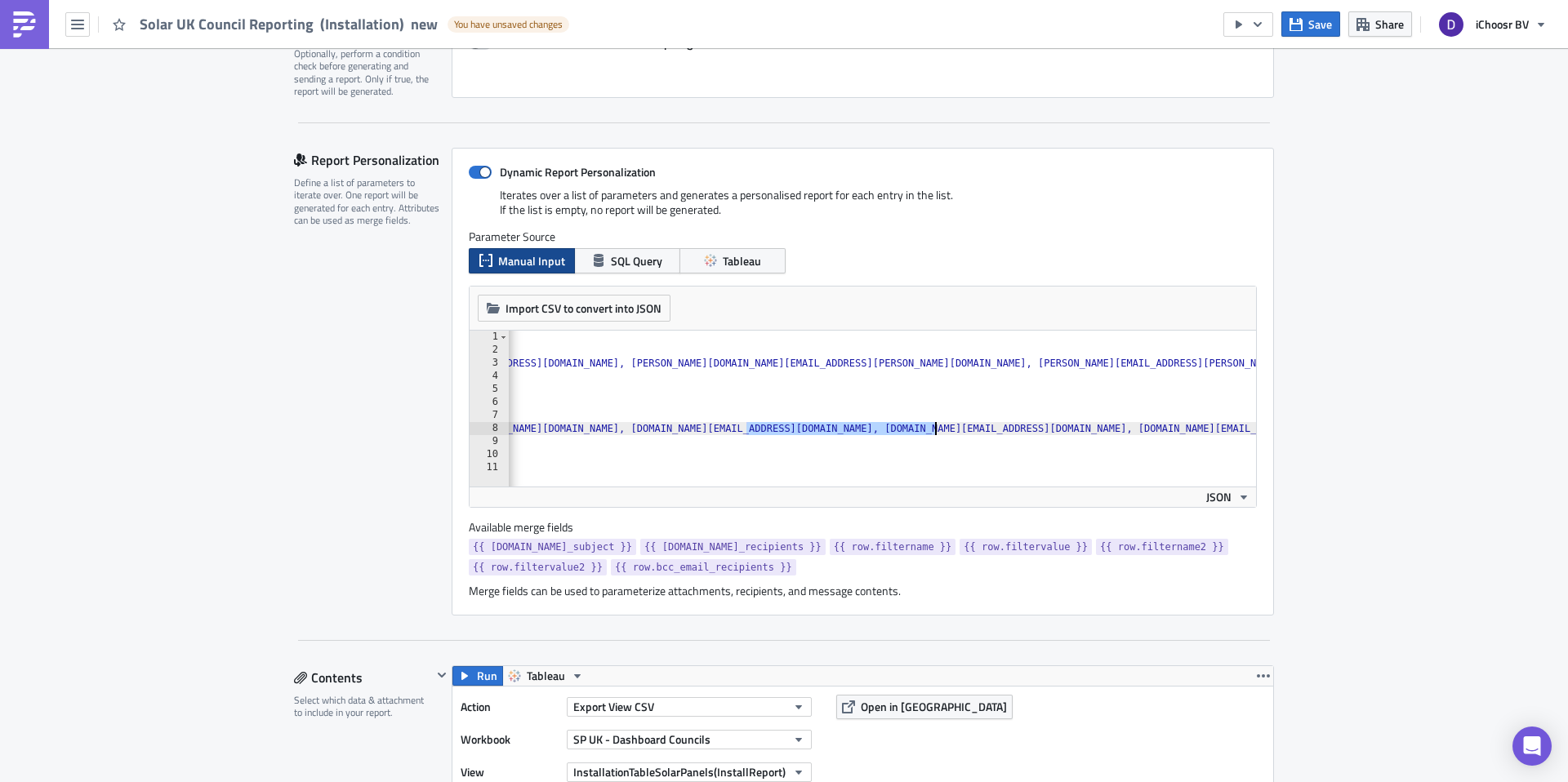
drag, startPoint x: 743, startPoint y: 425, endPoint x: 920, endPoint y: 426, distance: 177.0
click at [920, 426] on div "[ { "email_subject" : "Solar Together Weekly Installation Report - [GEOGRAPHIC_…" at bounding box center [594, 415] width 1325 height 170
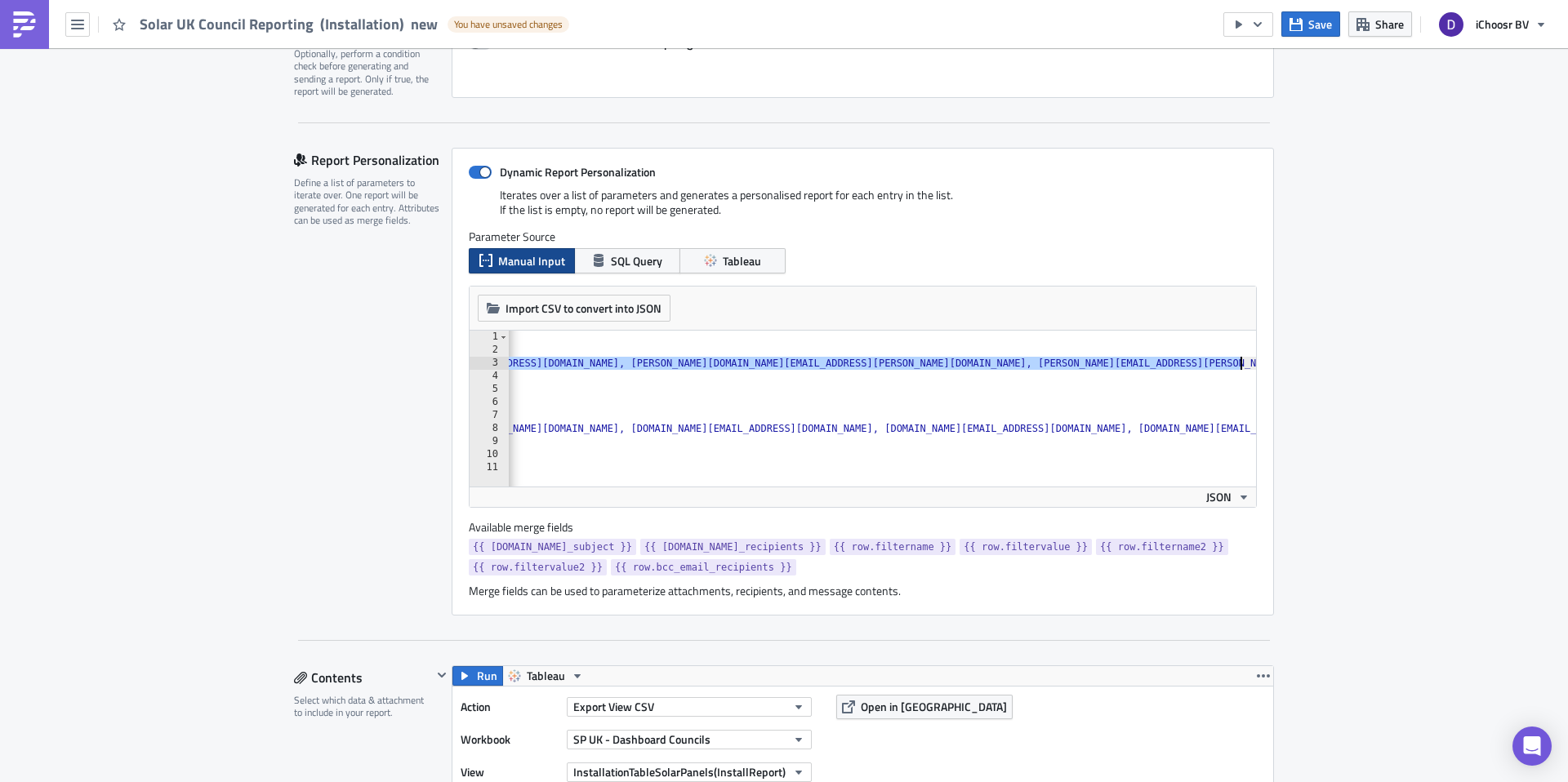
drag, startPoint x: 676, startPoint y: 363, endPoint x: 1232, endPoint y: 363, distance: 556.0
click at [1232, 363] on div "[ { "email_subject" : "Solar Together Weekly Installation Report - [GEOGRAPHIC_…" at bounding box center [594, 415] width 1325 height 170
paste textarea "[PERSON_NAME][EMAIL_ADDRESS][DOMAIN_NAME]"
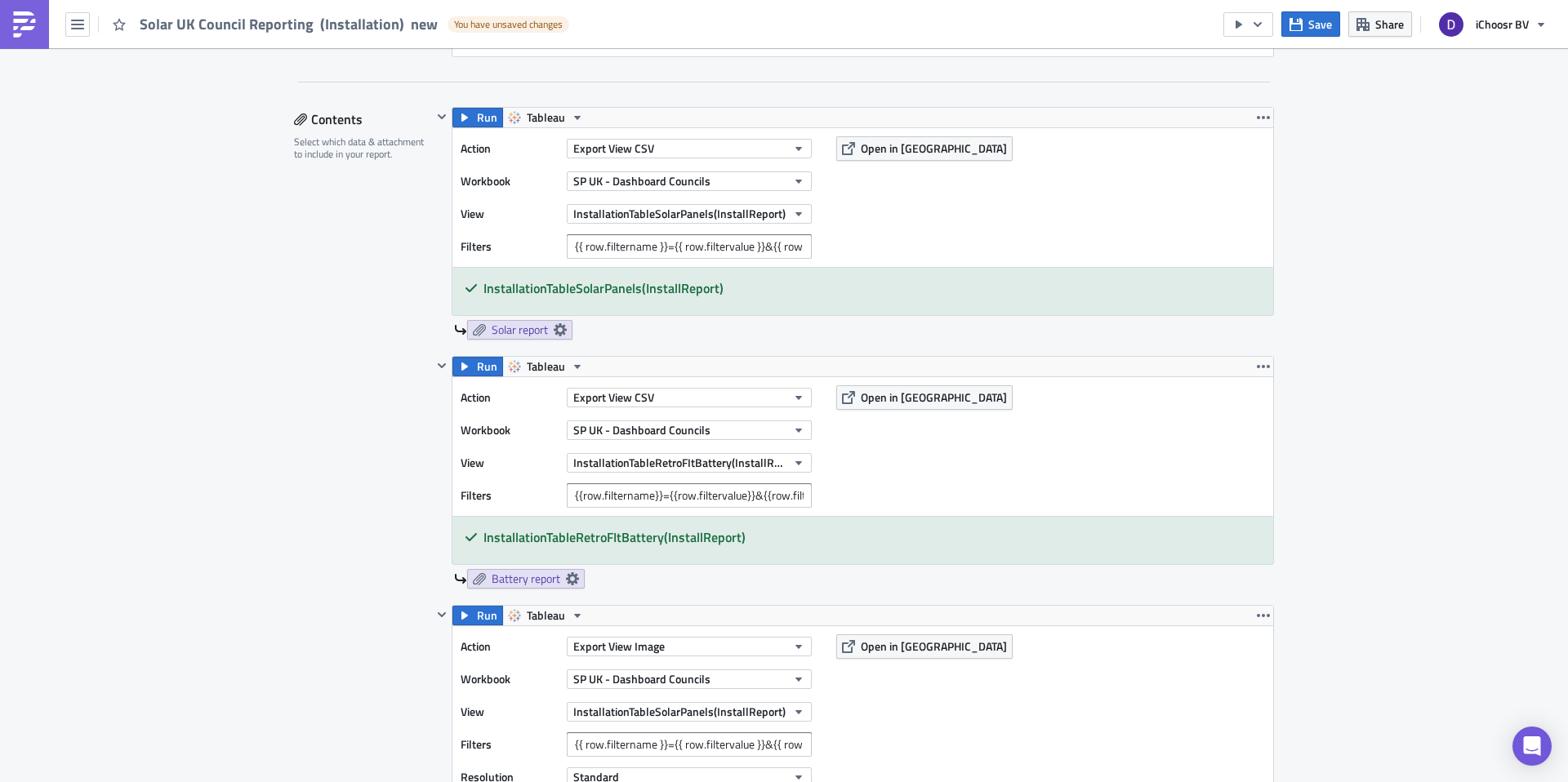
scroll to position [741, 0]
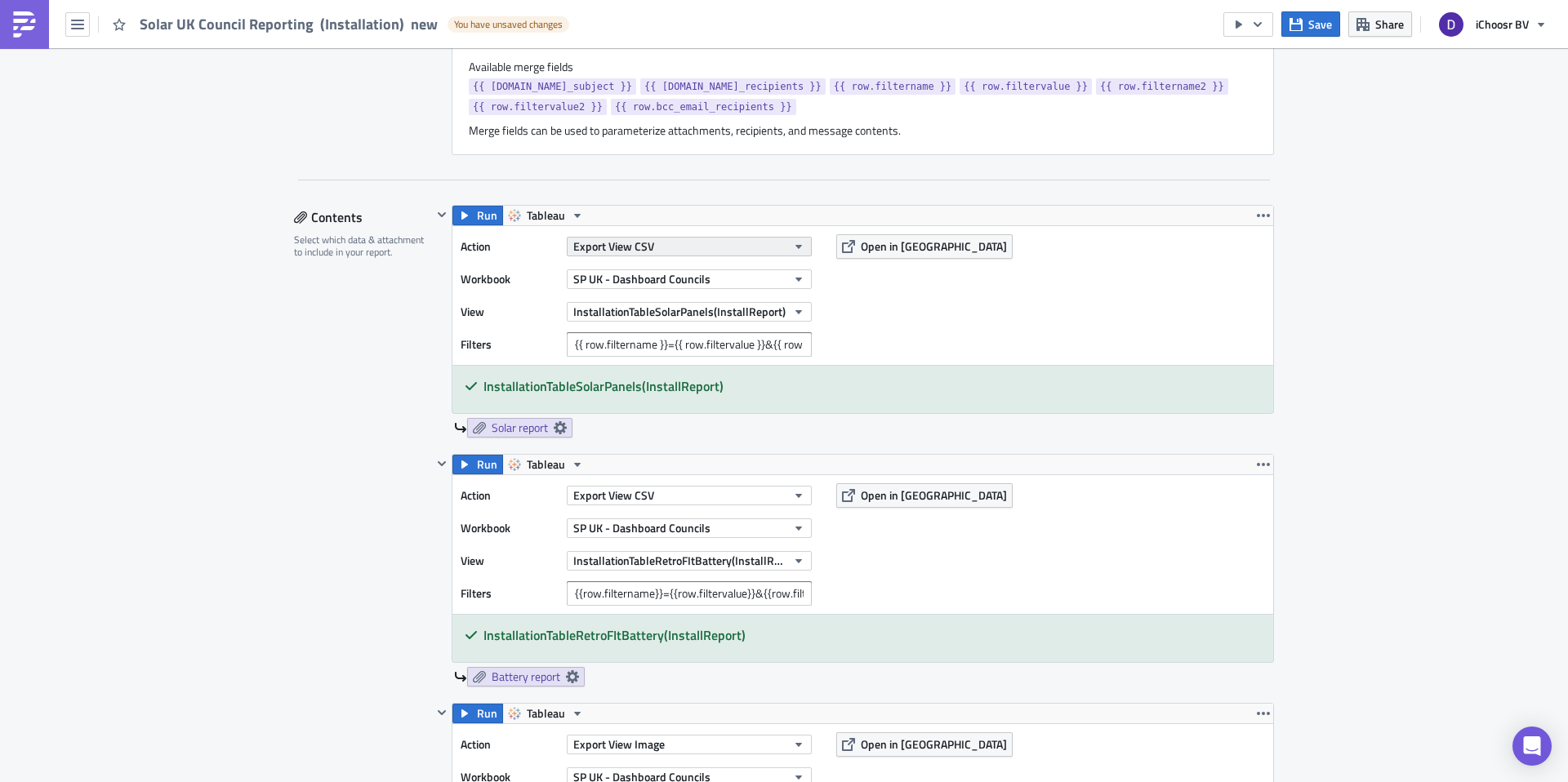
type textarea ""email_recipients": "[PERSON_NAME][EMAIL_ADDRESS][DOMAIN_NAME]","
click at [714, 244] on button "Export View CSV" at bounding box center [689, 246] width 245 height 19
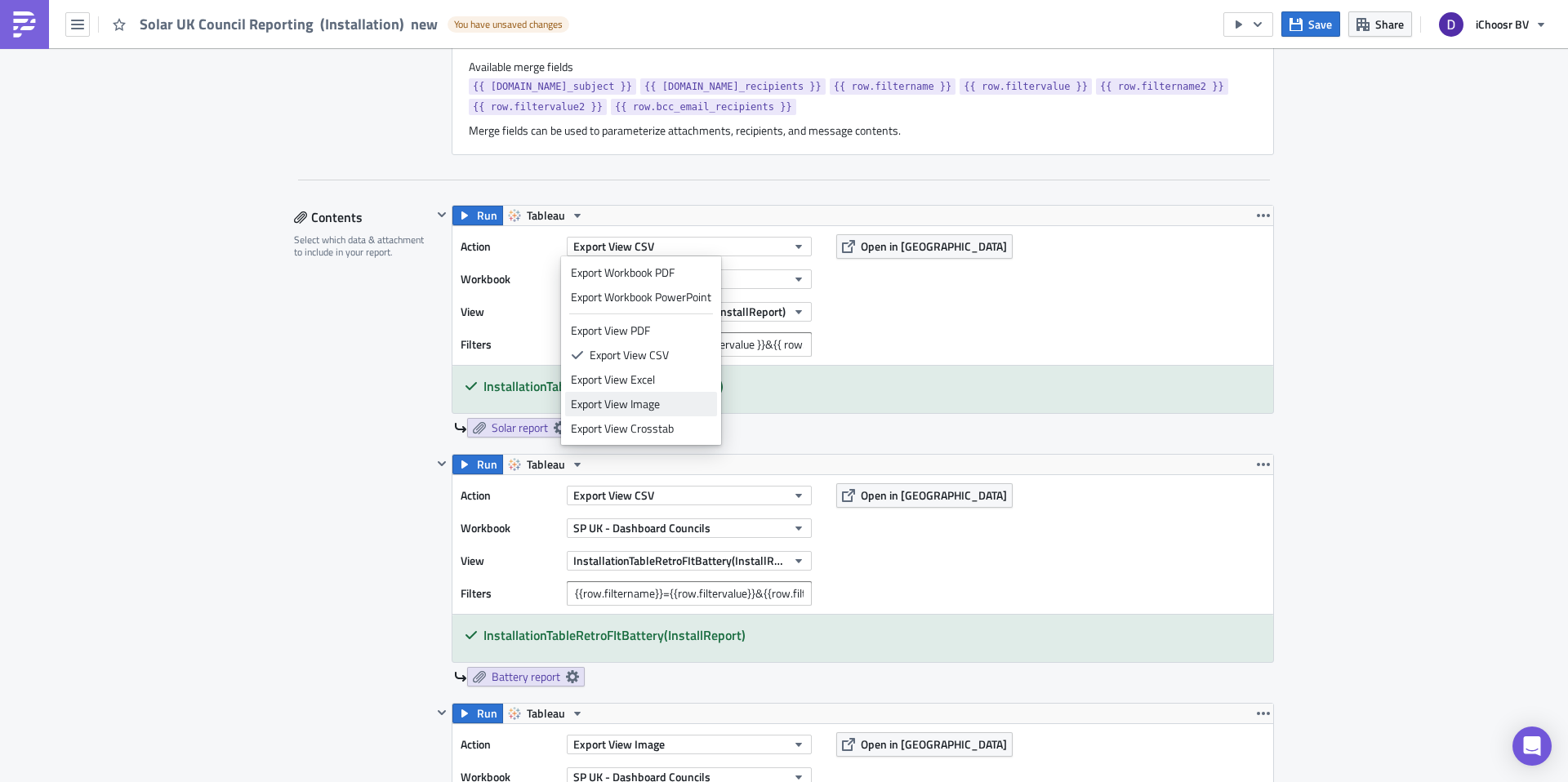
click at [657, 406] on div "Export View Image" at bounding box center [642, 404] width 141 height 17
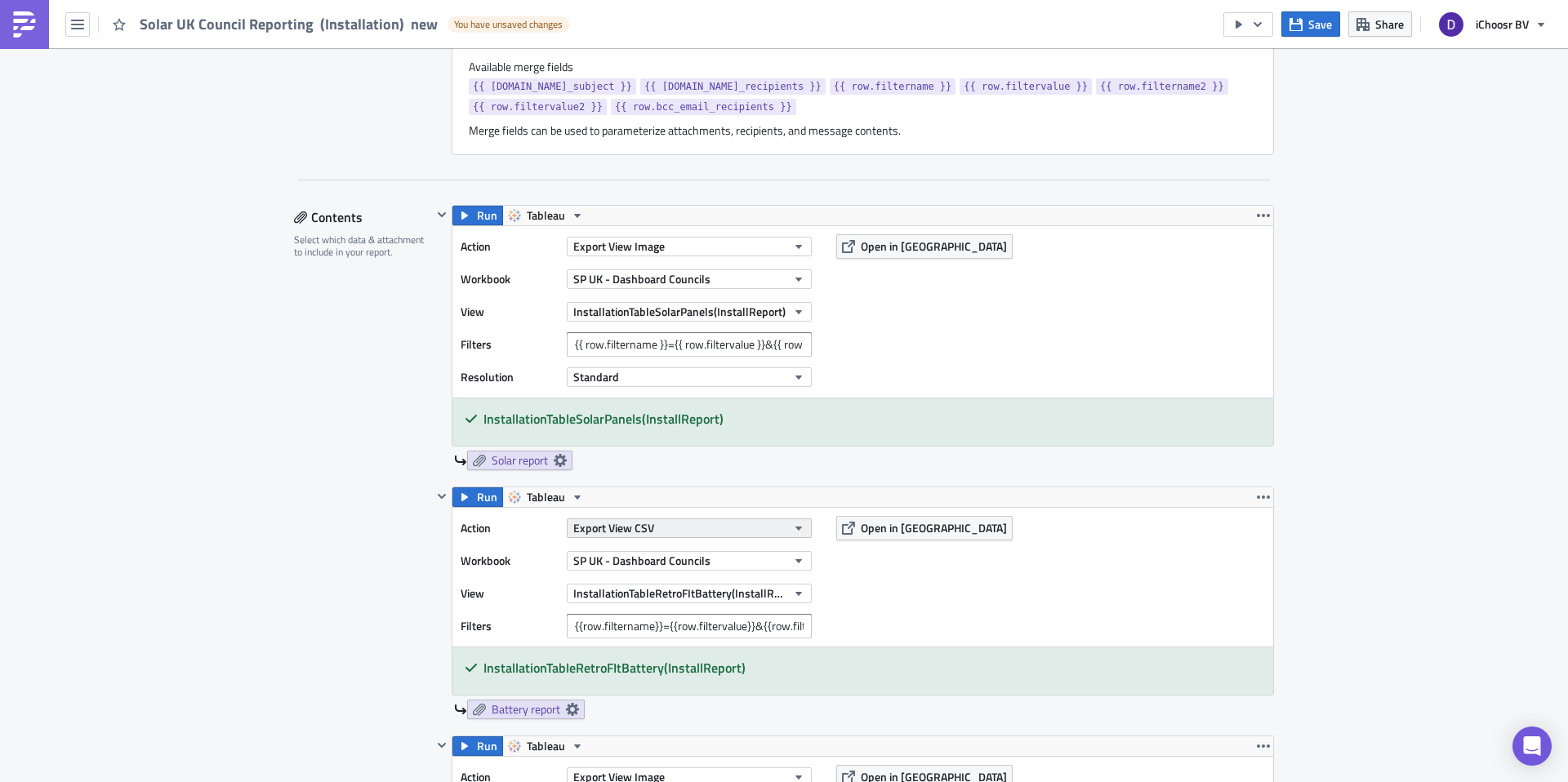
click at [644, 527] on span "Export View CSV" at bounding box center [614, 527] width 81 height 17
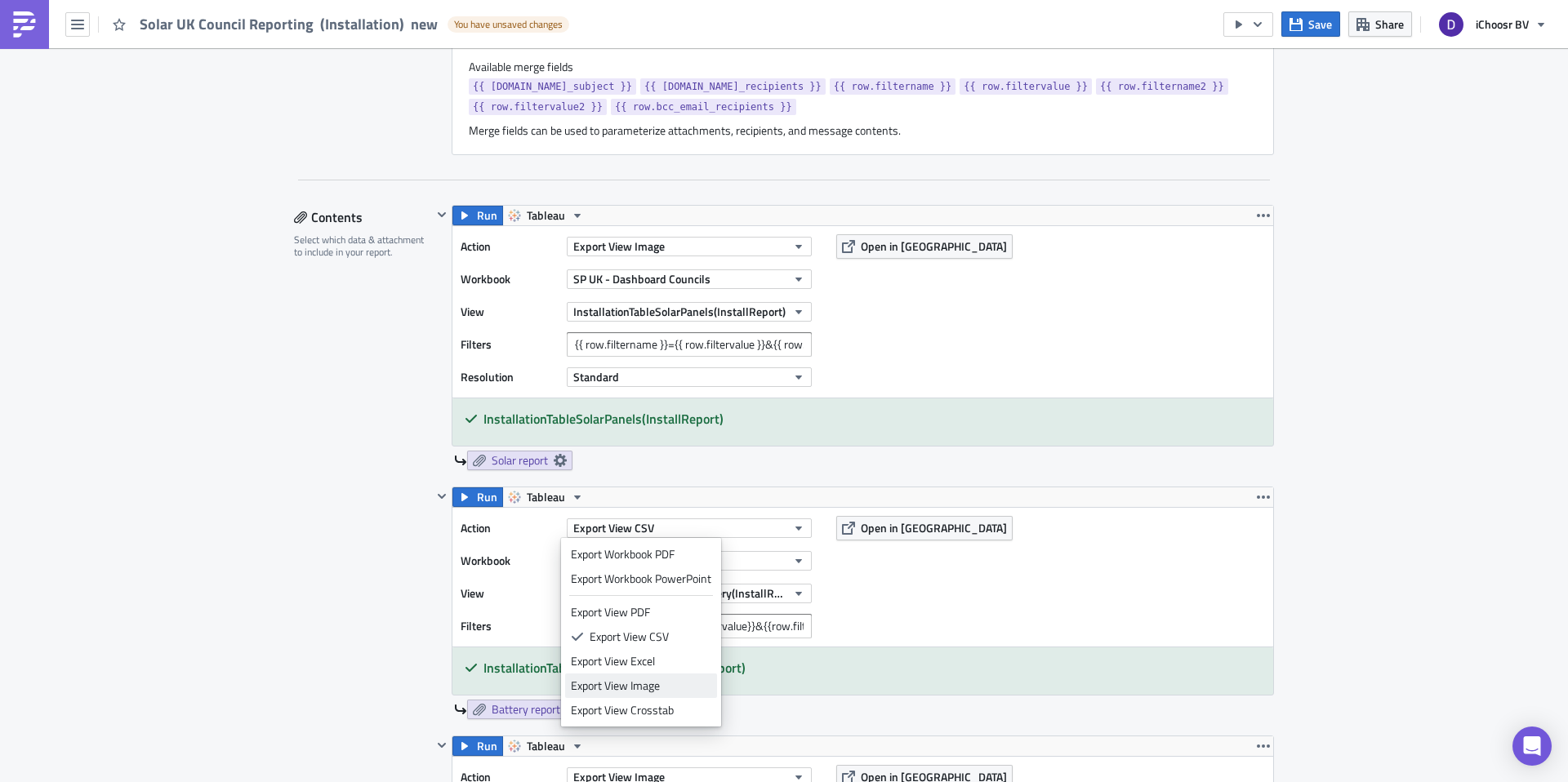
click at [630, 682] on div "Export View Image" at bounding box center [642, 686] width 141 height 17
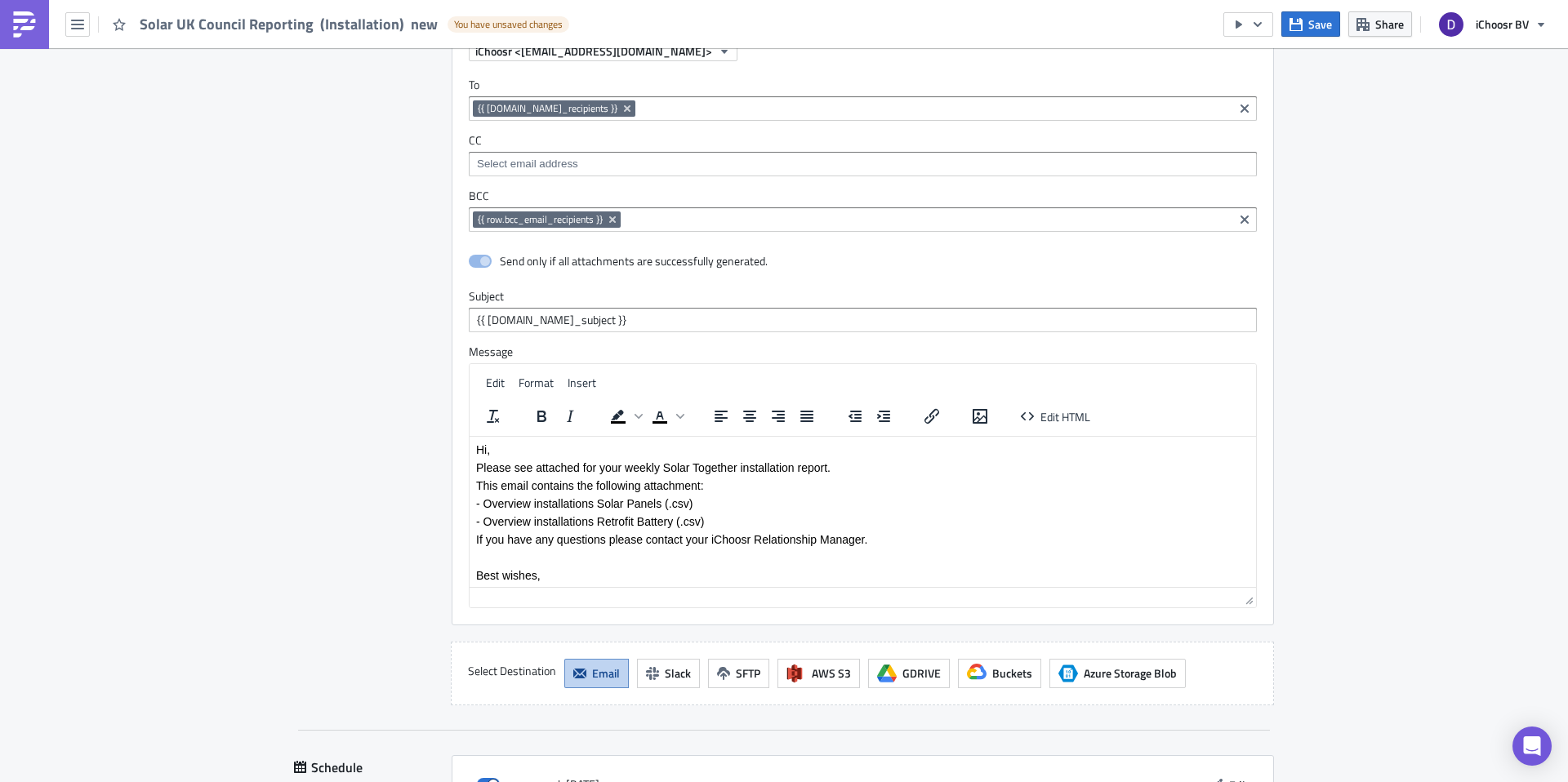
scroll to position [2560, 0]
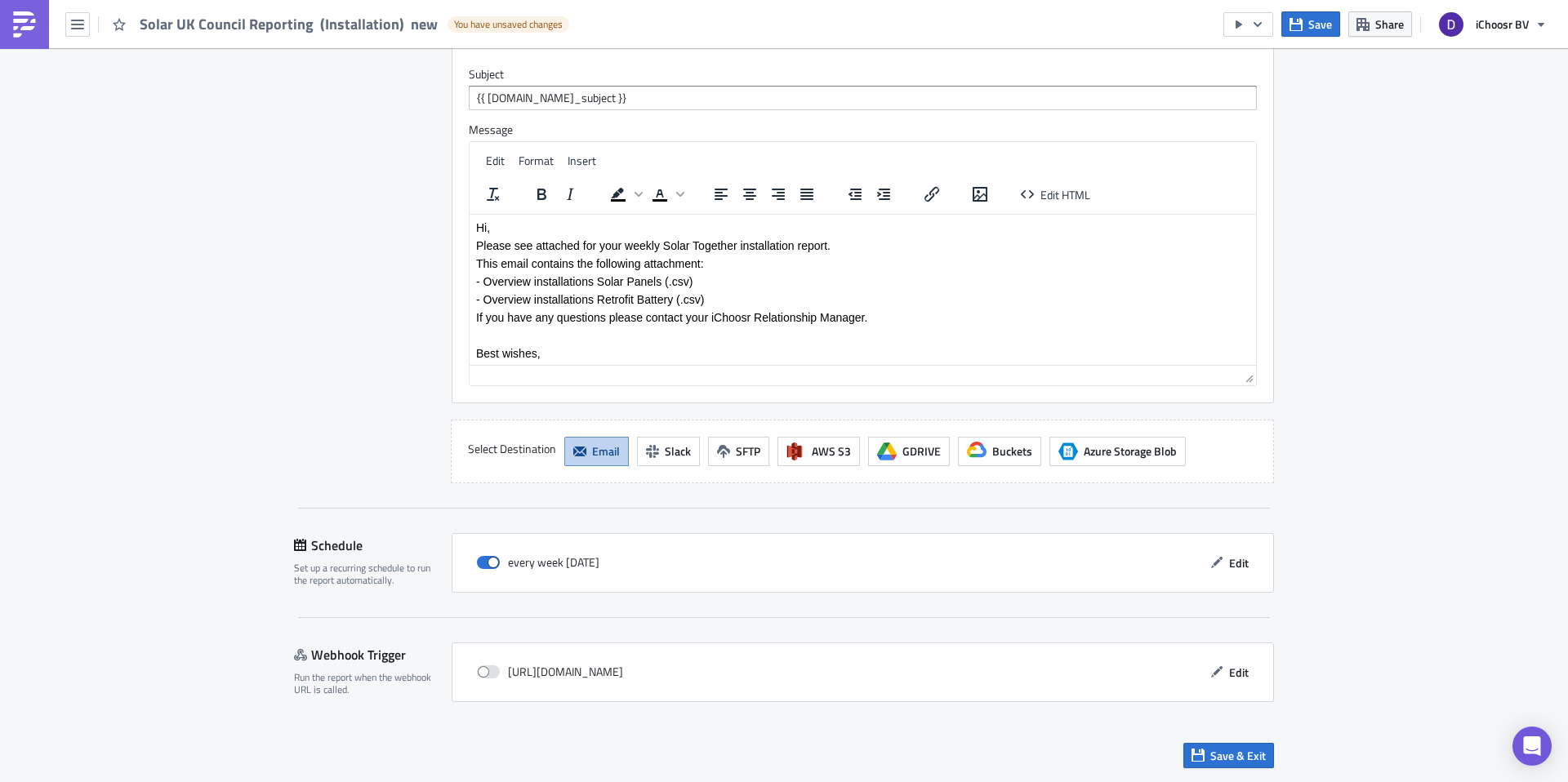
click at [1318, 23] on span "Save" at bounding box center [1320, 24] width 23 height 17
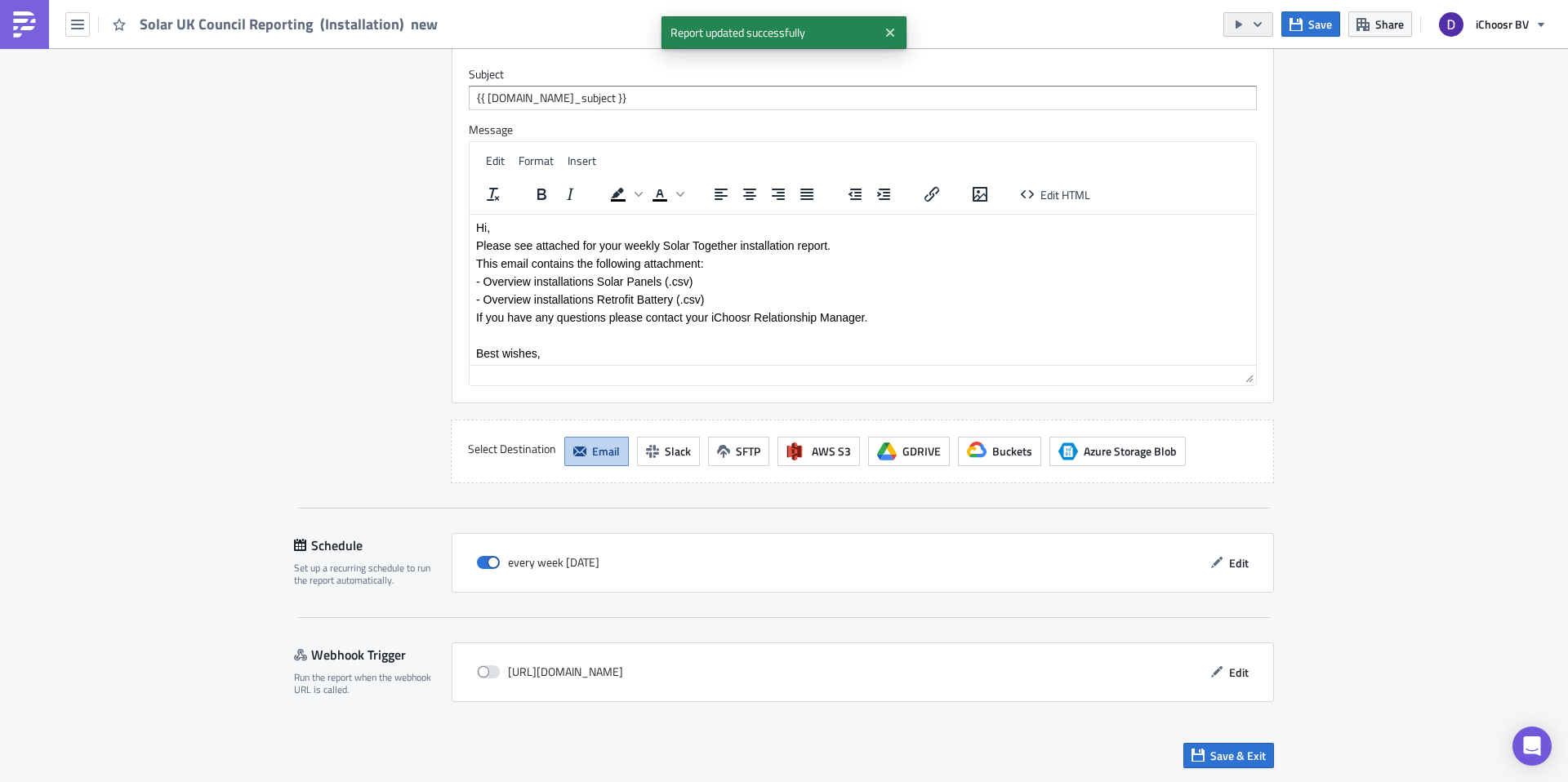
click at [1255, 23] on icon "button" at bounding box center [1258, 24] width 13 height 13
click at [1283, 65] on div "Send Just to Me" at bounding box center [1297, 65] width 127 height 17
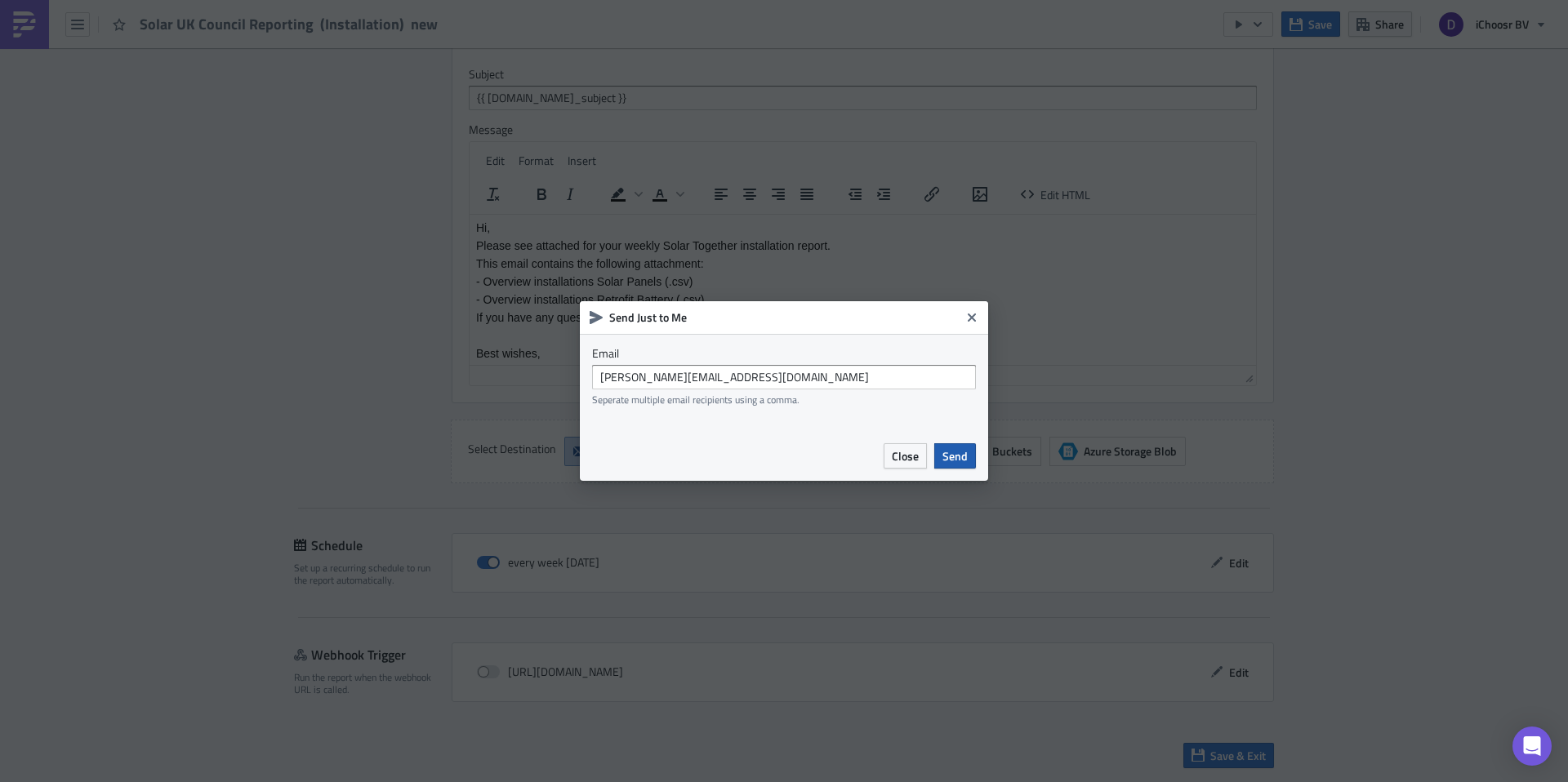
click at [960, 450] on span "Send" at bounding box center [955, 455] width 25 height 17
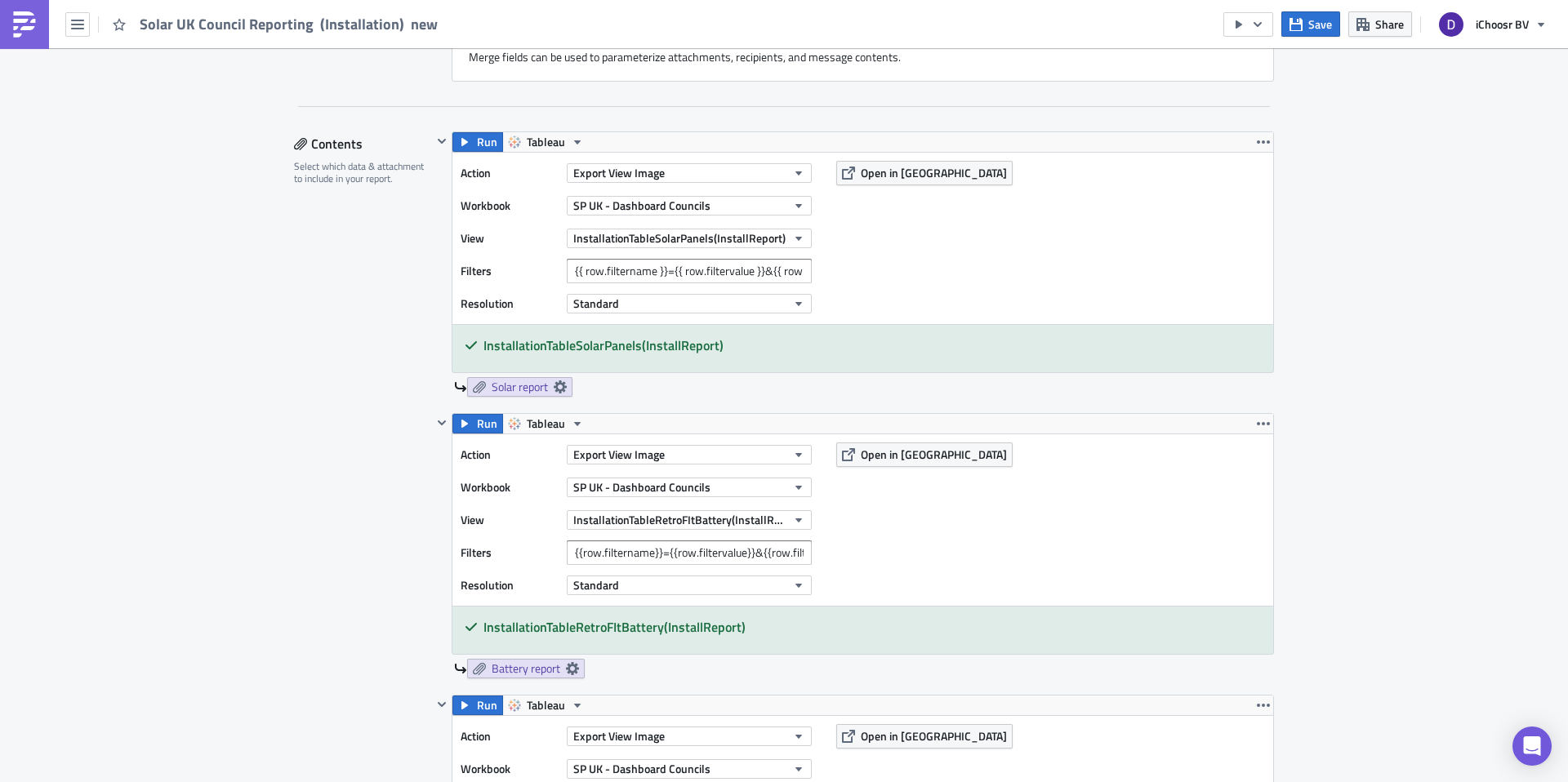
scroll to position [814, 0]
click at [700, 165] on button "Export View Image" at bounding box center [689, 173] width 245 height 19
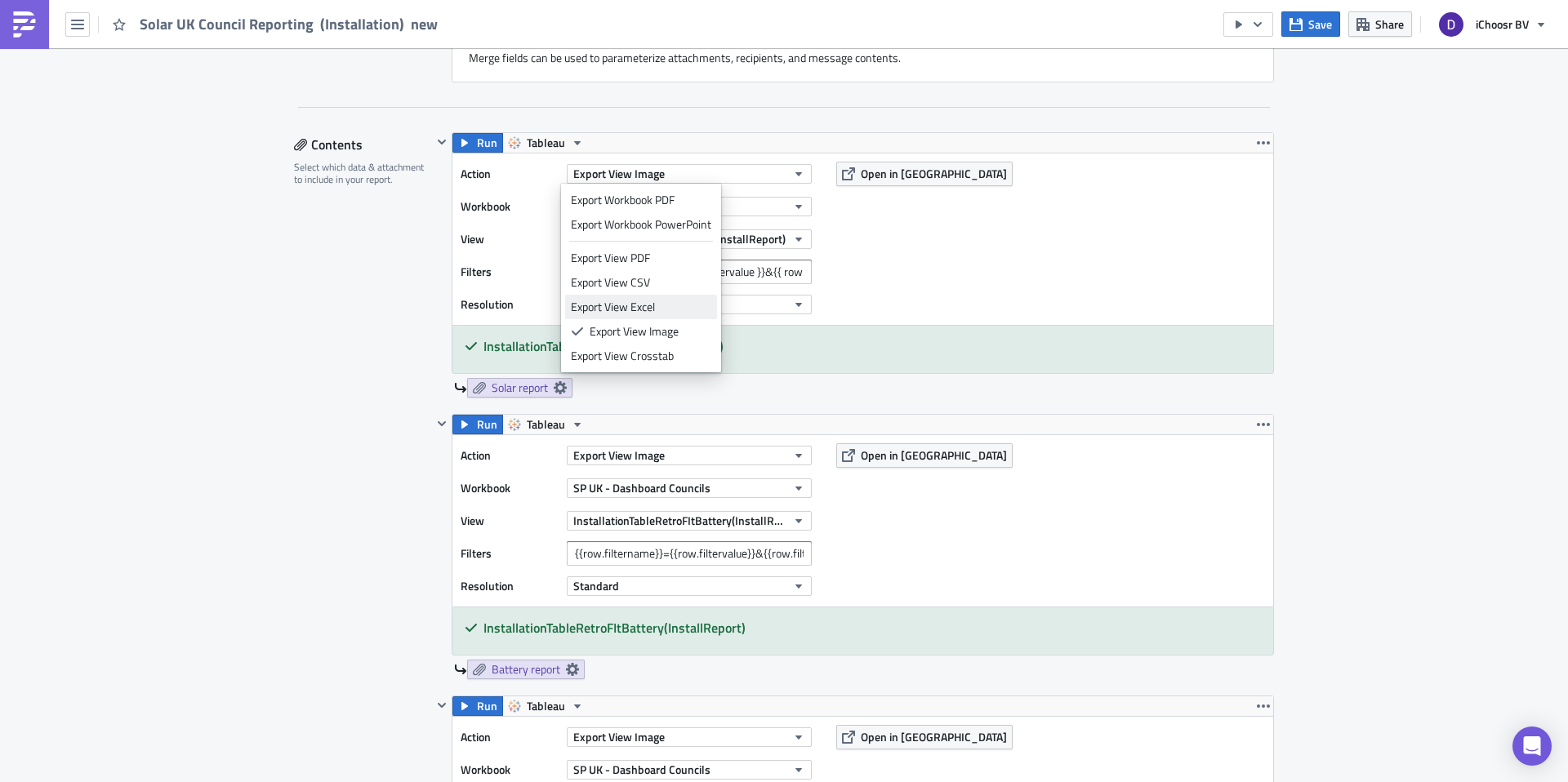
click at [625, 306] on div "Export View Excel" at bounding box center [642, 307] width 141 height 17
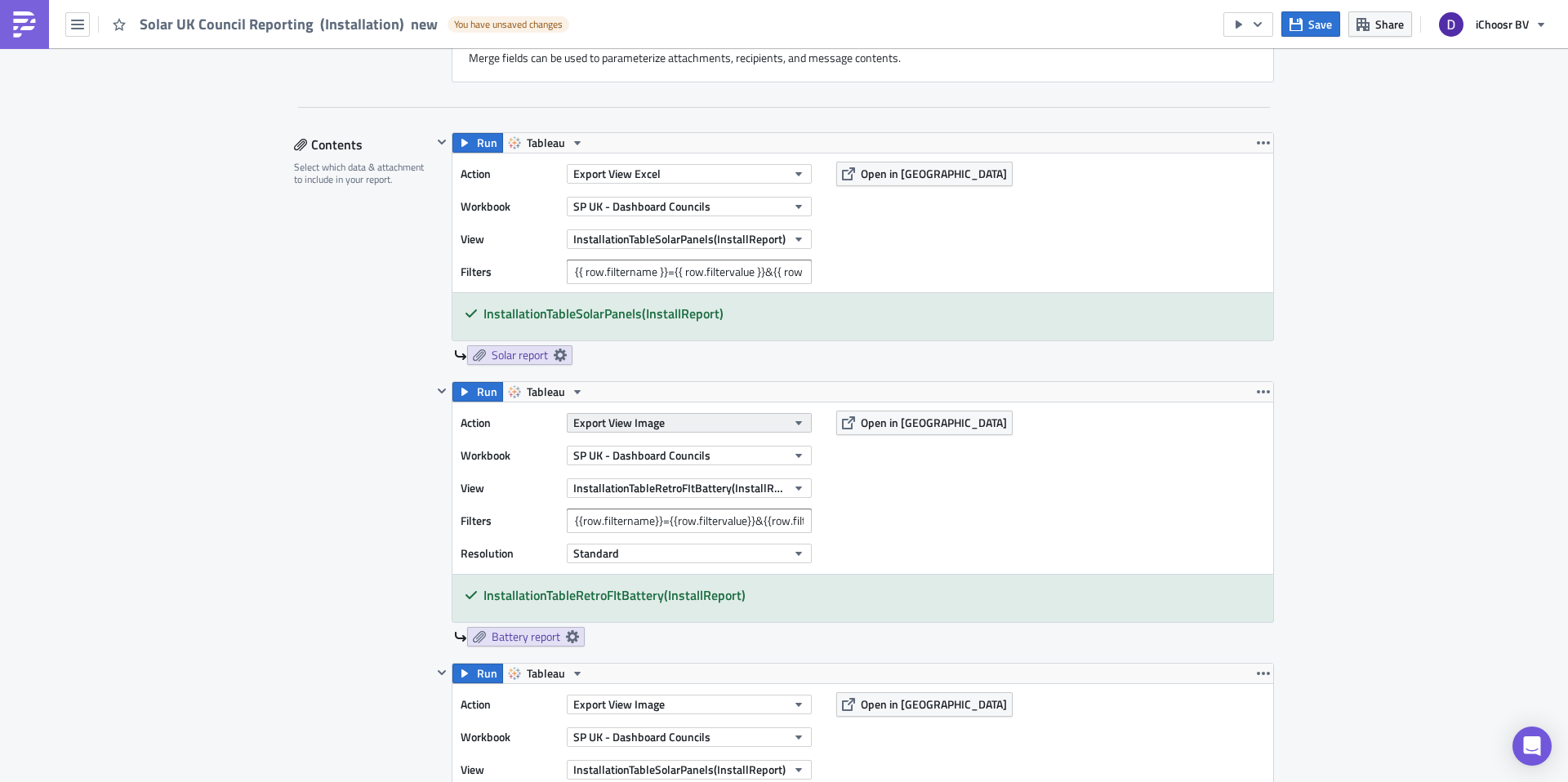
click at [668, 417] on button "Export View Image" at bounding box center [689, 422] width 245 height 19
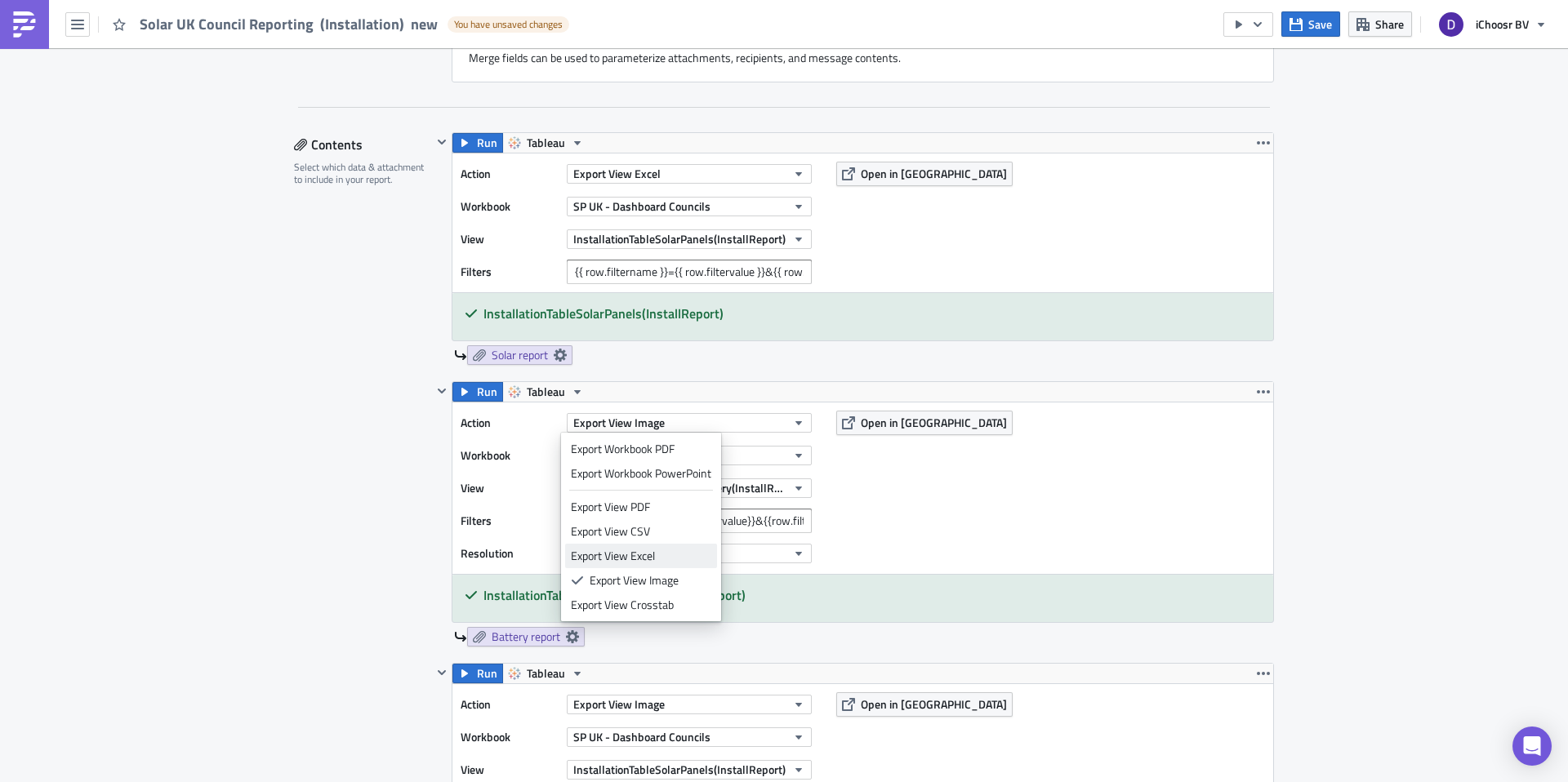
click at [645, 565] on link "Export View Excel" at bounding box center [641, 555] width 152 height 24
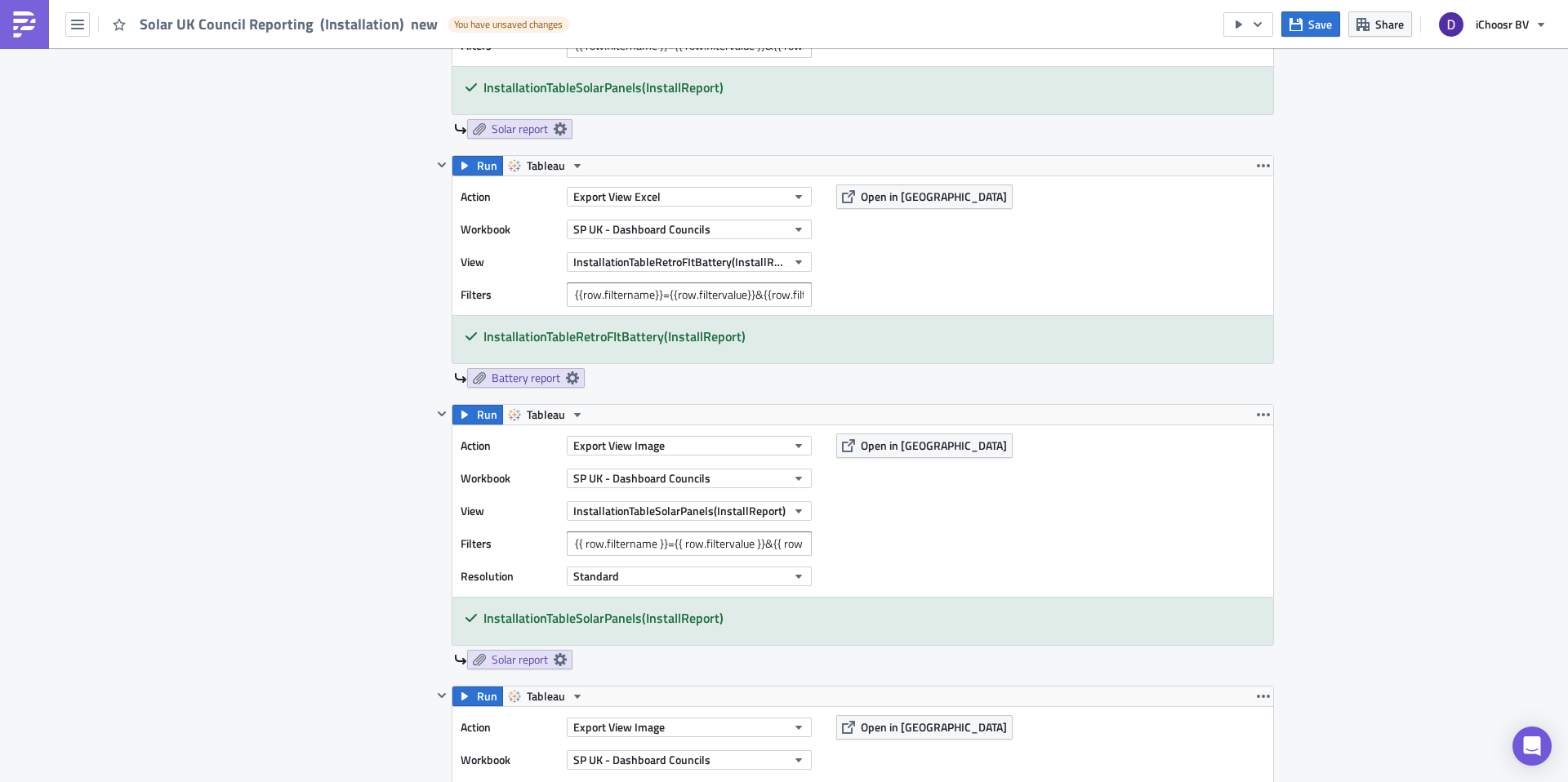
scroll to position [896, 0]
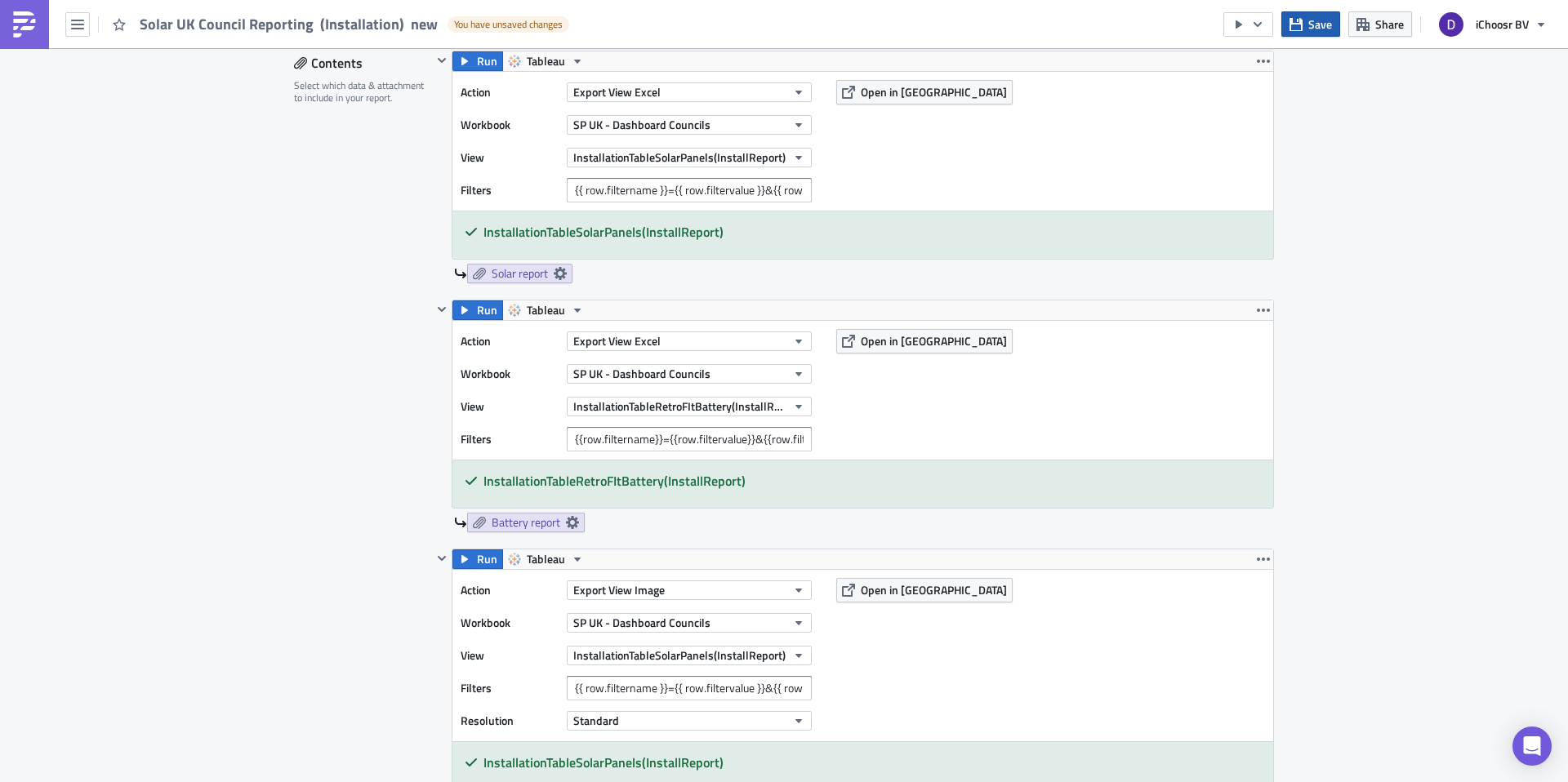
click at [1295, 24] on icon "button" at bounding box center [1297, 24] width 13 height 13
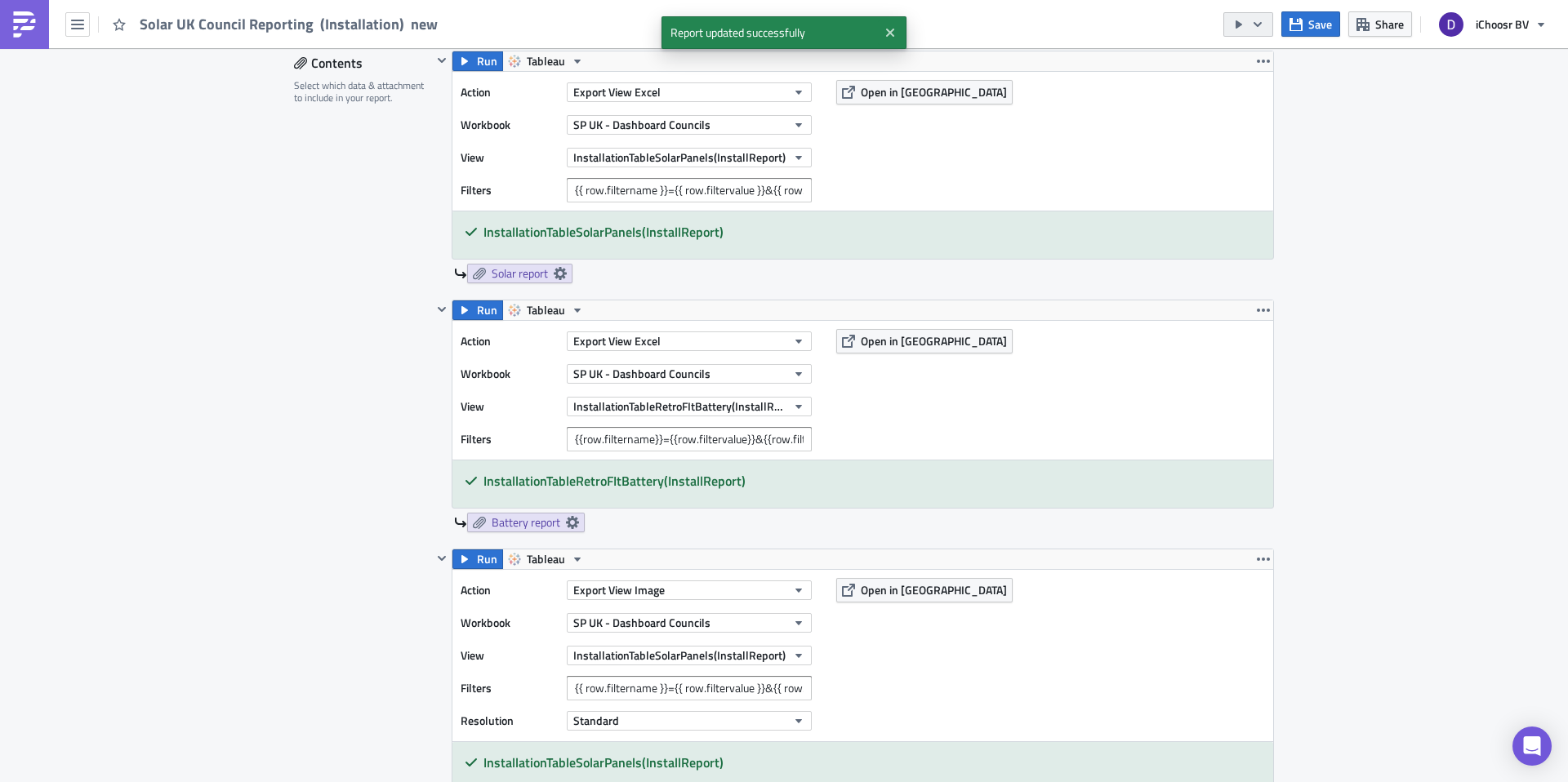
click at [1264, 24] on icon "button" at bounding box center [1258, 24] width 13 height 13
click at [1298, 64] on div "Send Just to Me" at bounding box center [1297, 65] width 127 height 17
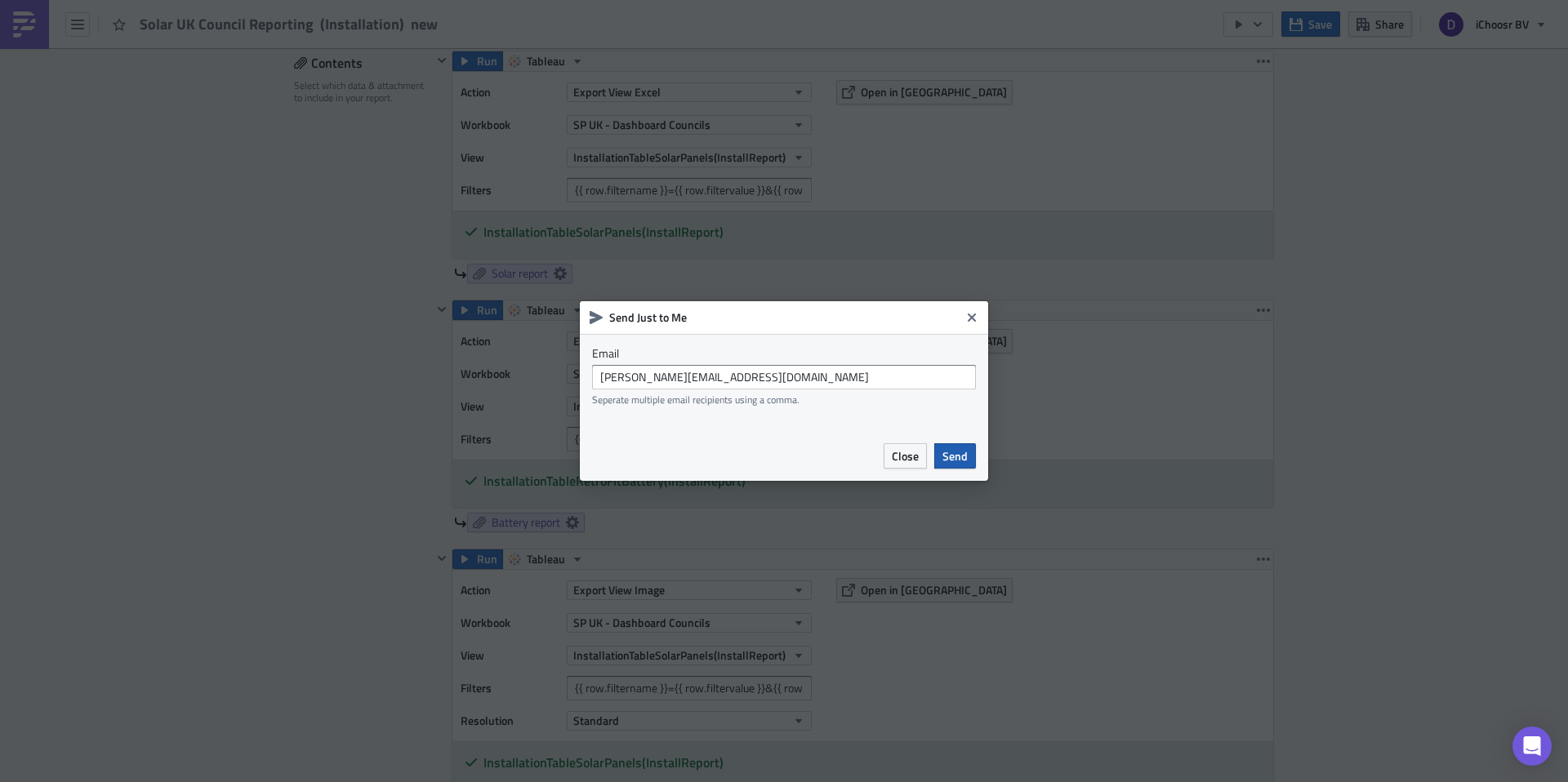
click at [943, 454] on span "Send" at bounding box center [955, 455] width 25 height 17
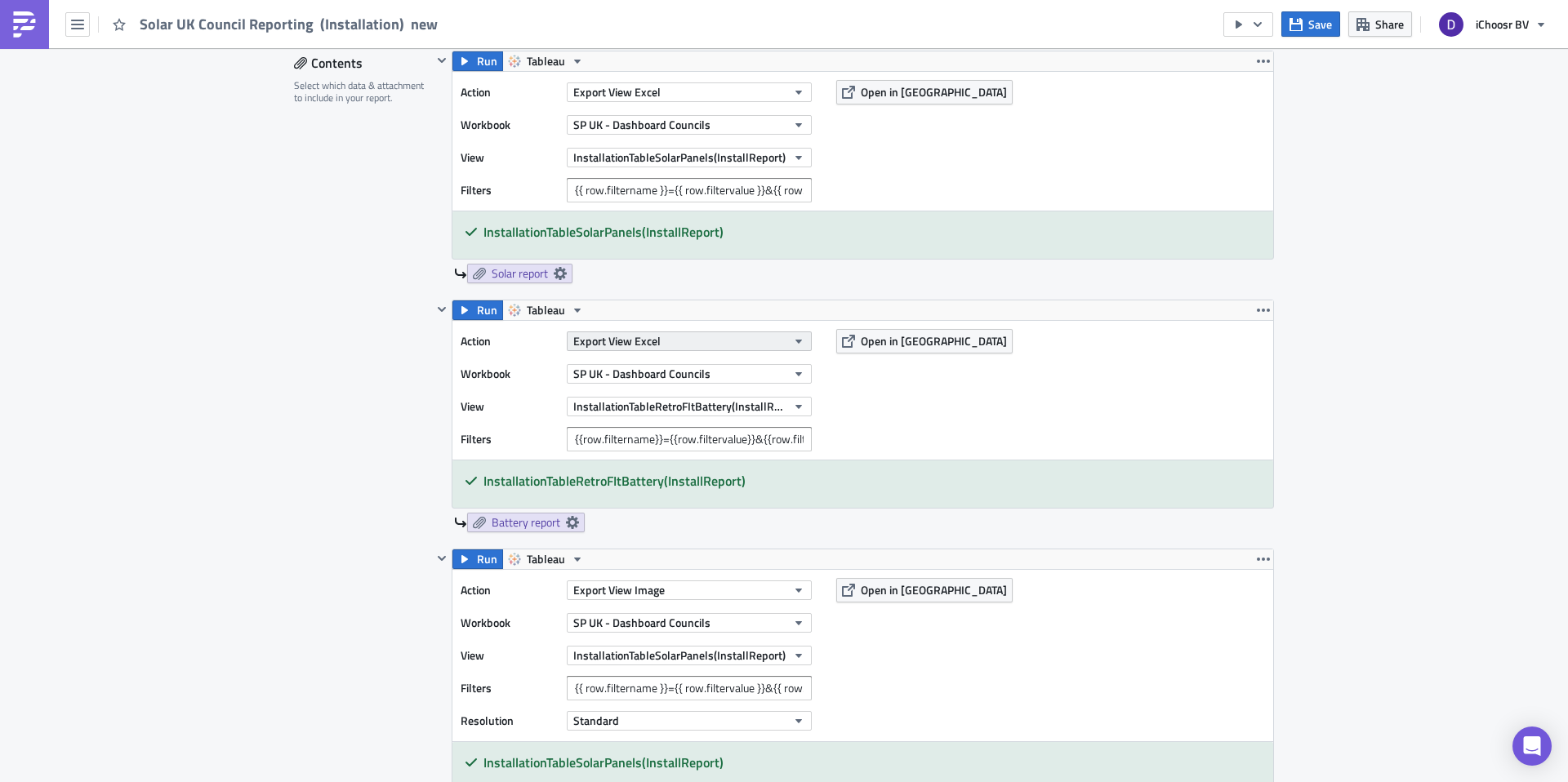
click at [668, 336] on button "Export View Excel" at bounding box center [689, 341] width 245 height 19
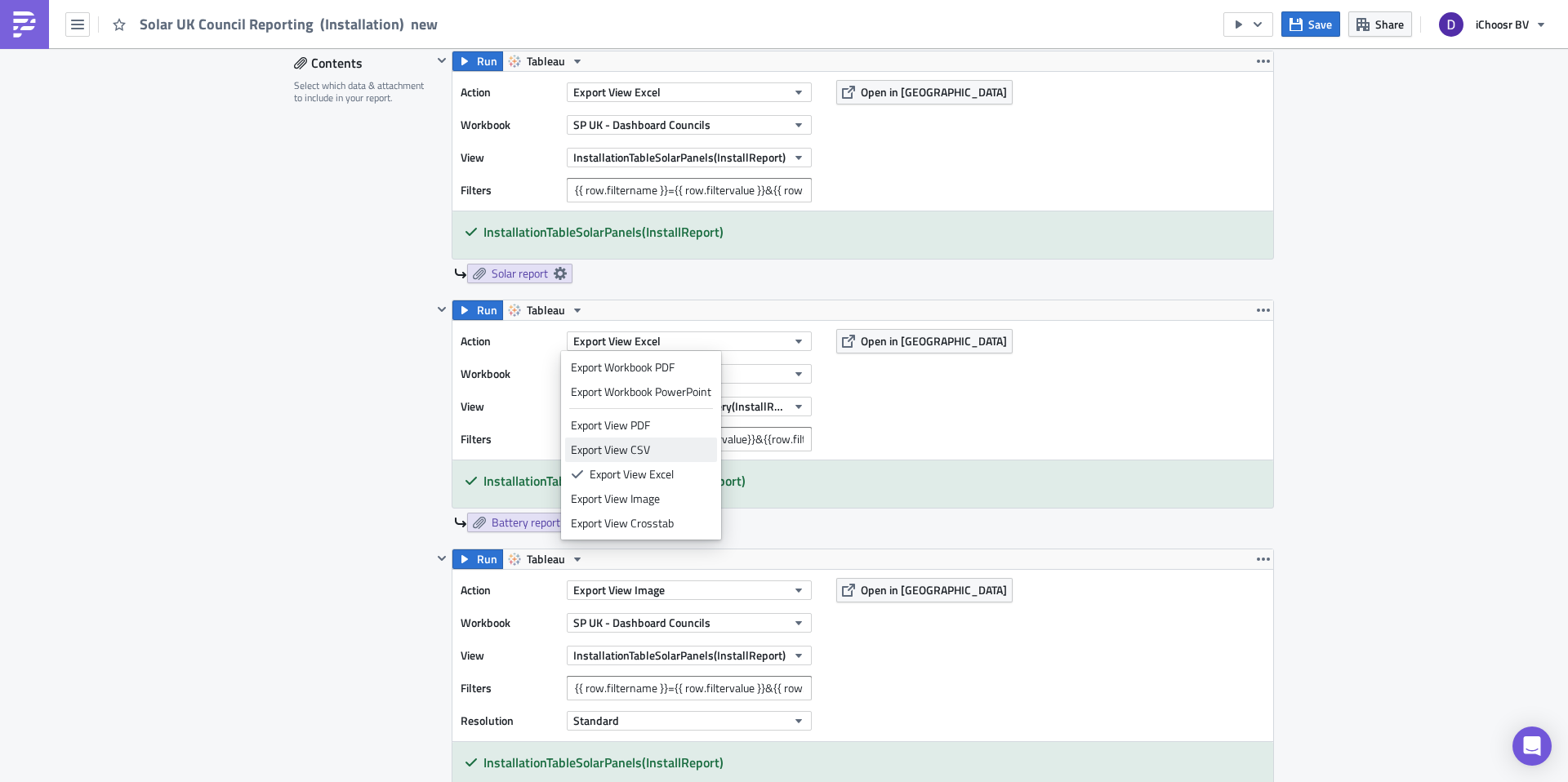
click at [643, 446] on div "Export View CSV" at bounding box center [642, 450] width 141 height 17
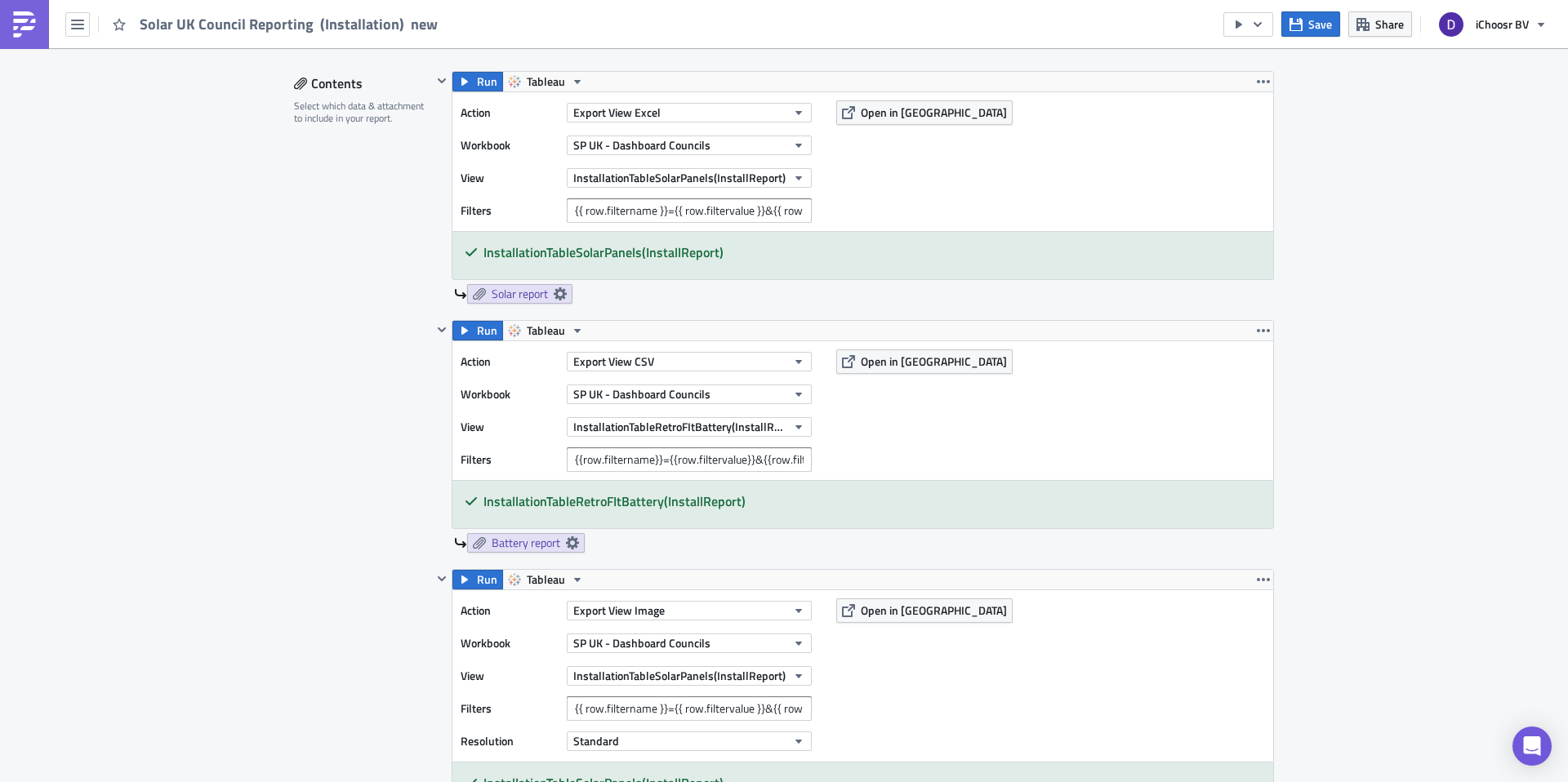
scroll to position [866, 0]
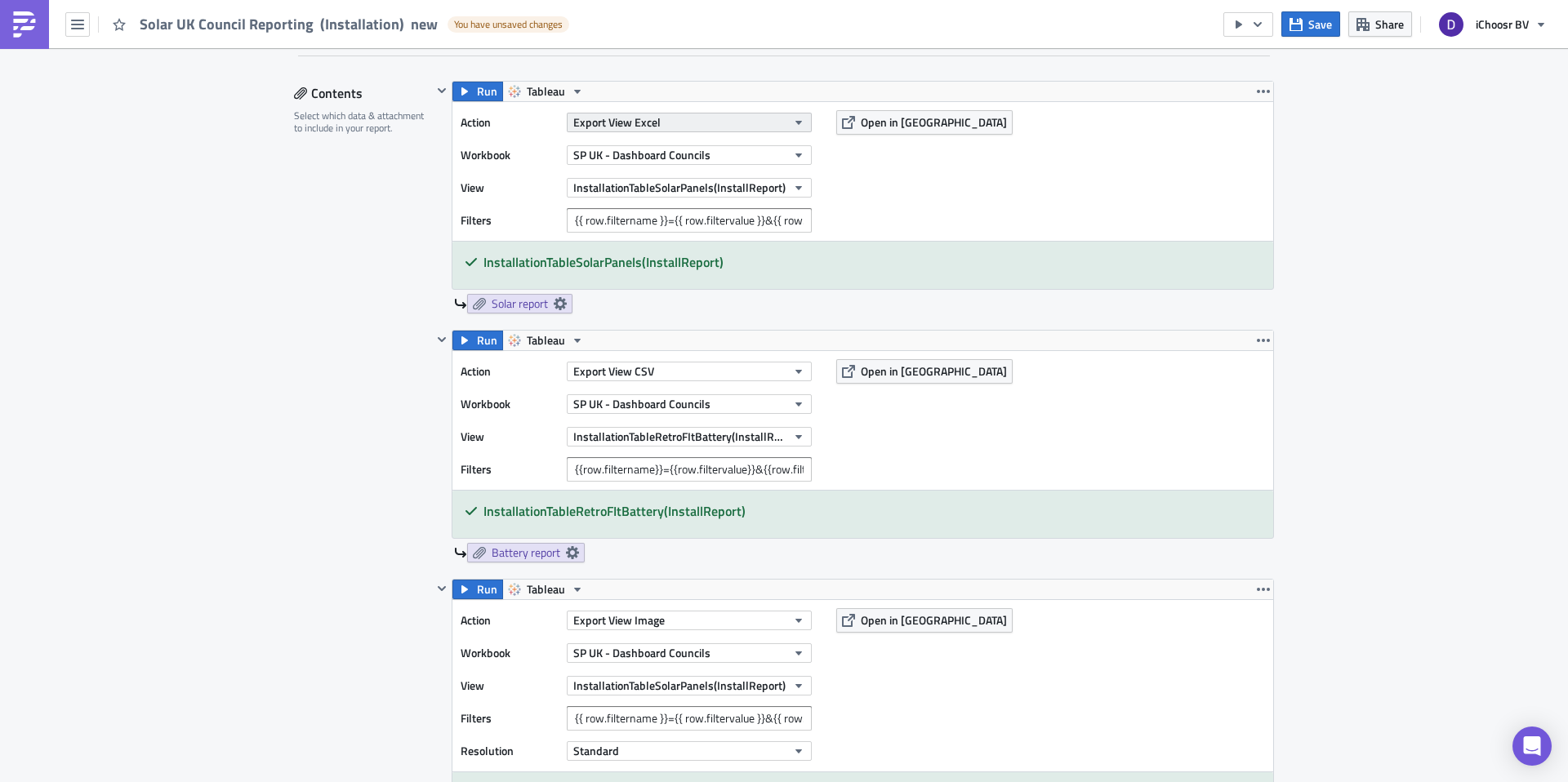
click at [651, 124] on span "Export View Excel" at bounding box center [617, 122] width 87 height 17
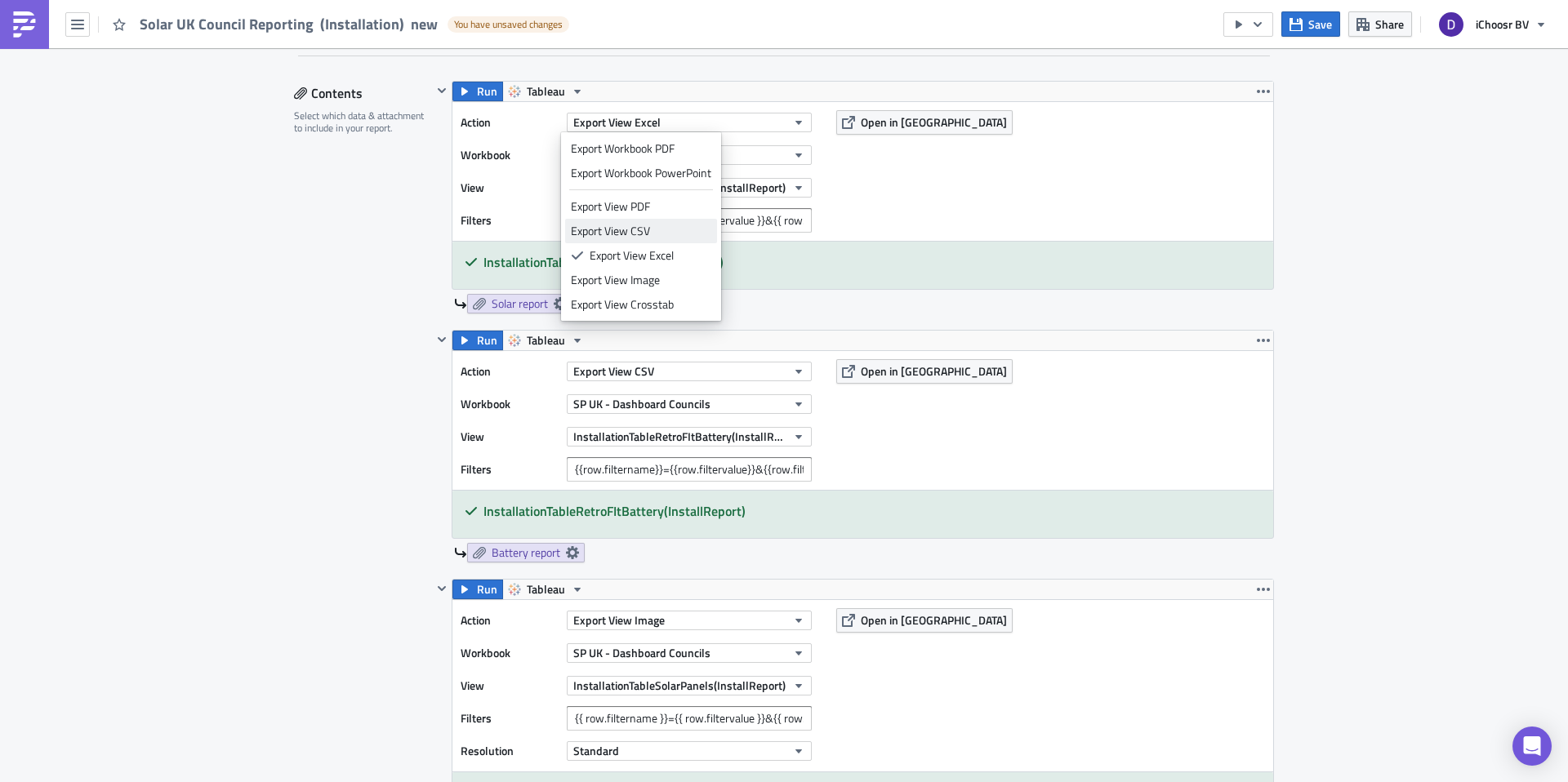
click at [658, 227] on div "Export View CSV" at bounding box center [642, 231] width 141 height 17
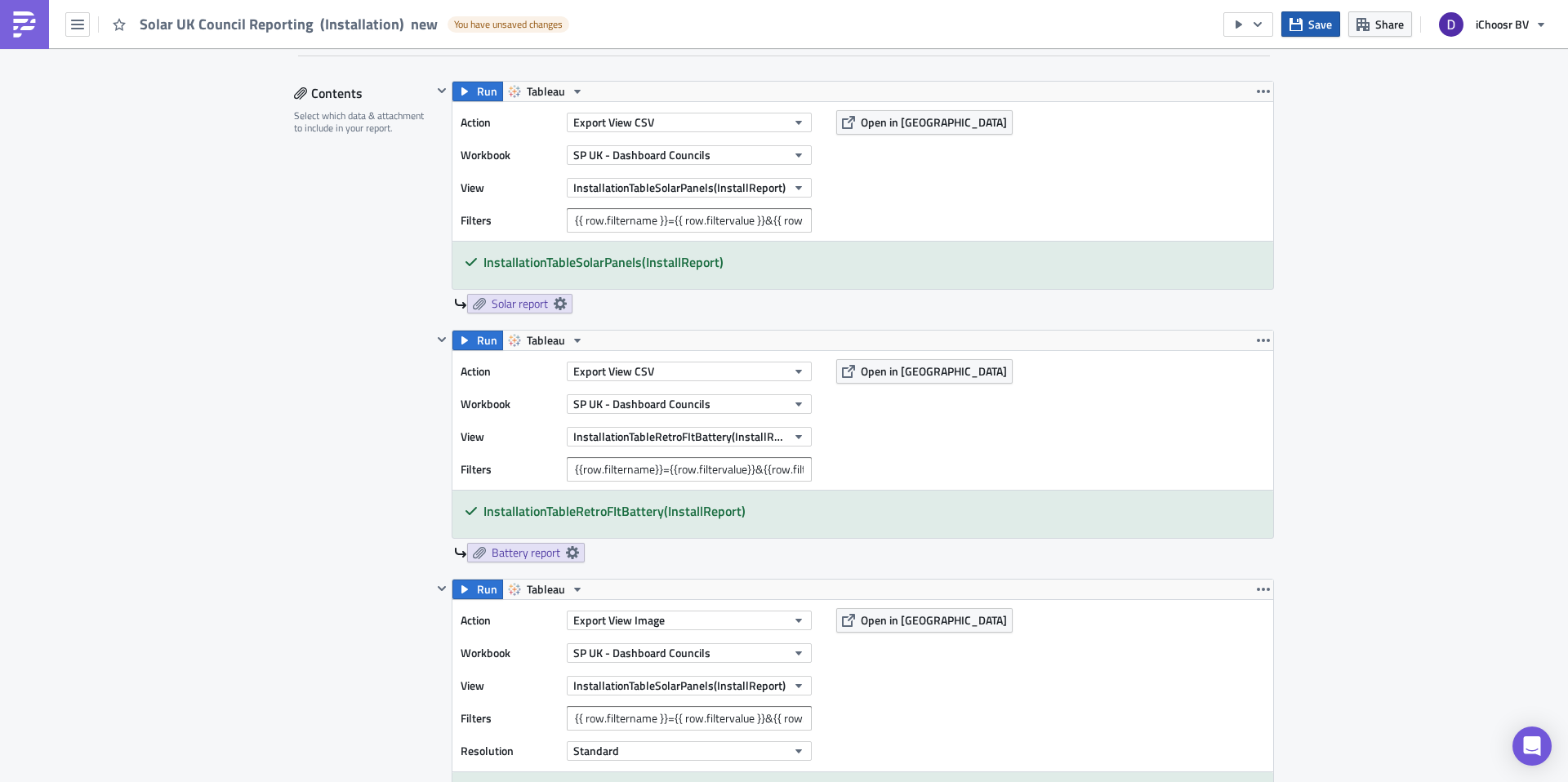
click at [1323, 18] on span "Save" at bounding box center [1320, 24] width 23 height 17
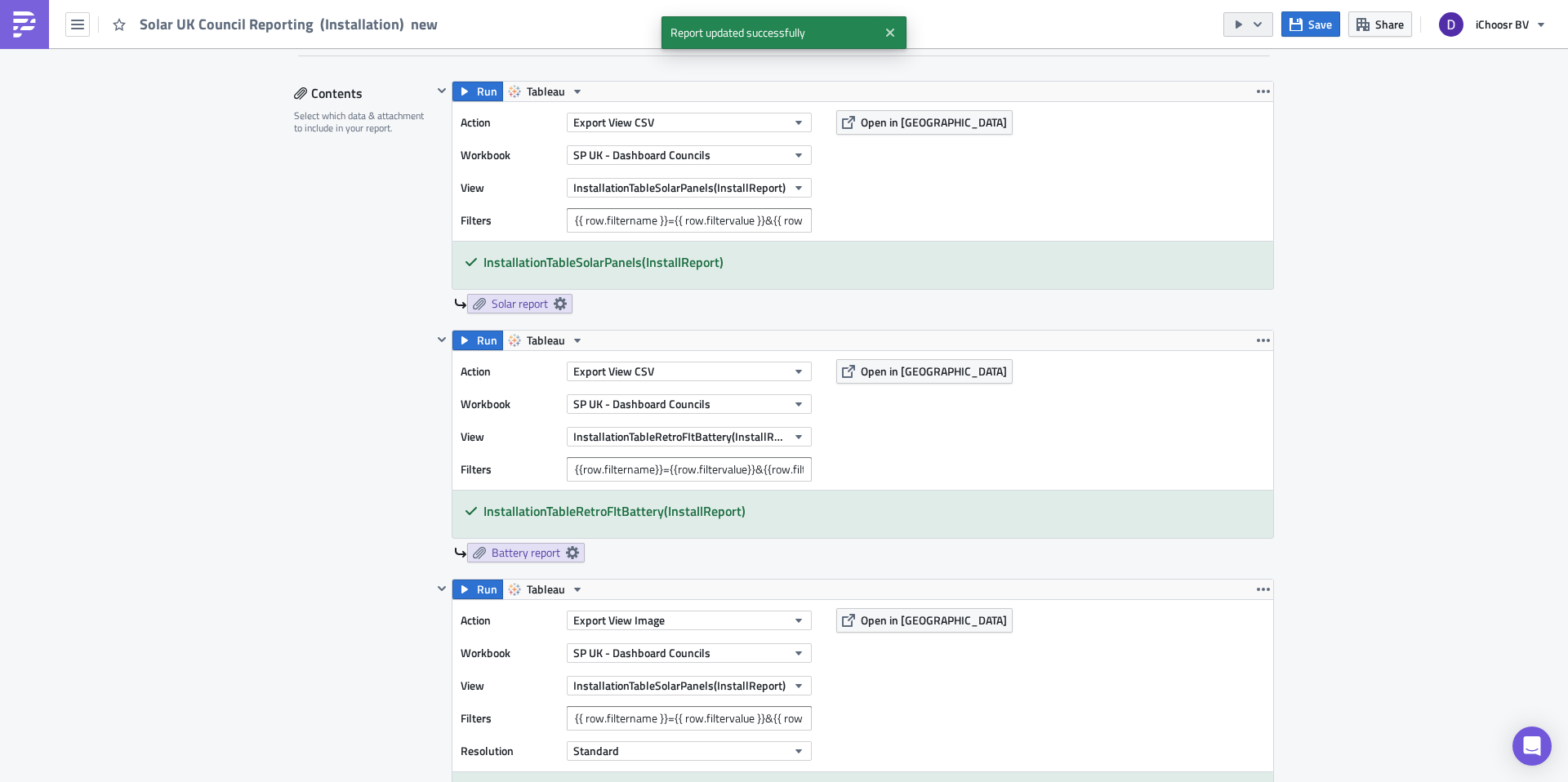
click at [1257, 28] on icon "button" at bounding box center [1258, 24] width 13 height 13
click at [1265, 65] on div "Send Just to Me" at bounding box center [1297, 65] width 127 height 17
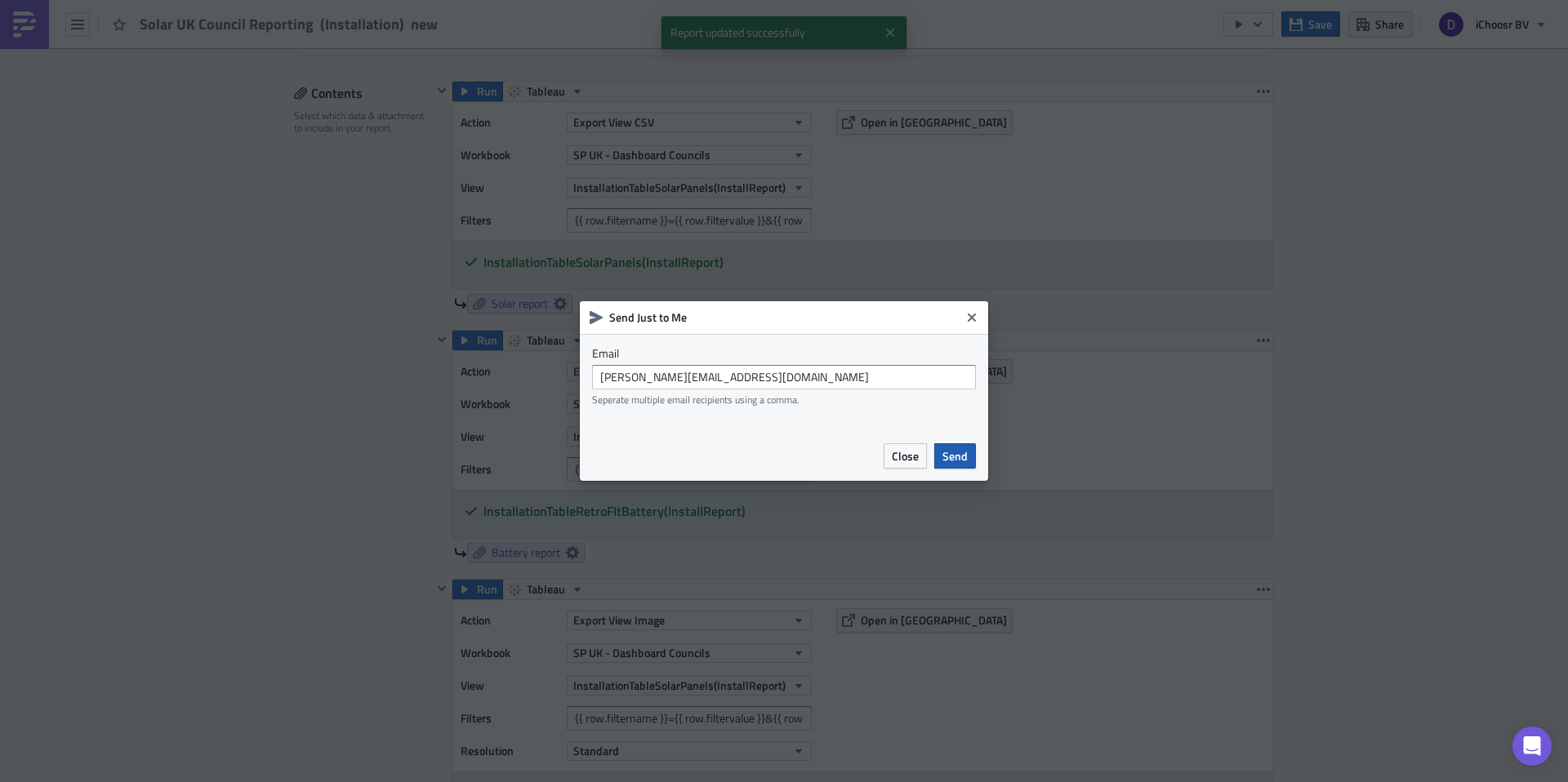
click at [943, 452] on span "Send" at bounding box center [955, 455] width 25 height 17
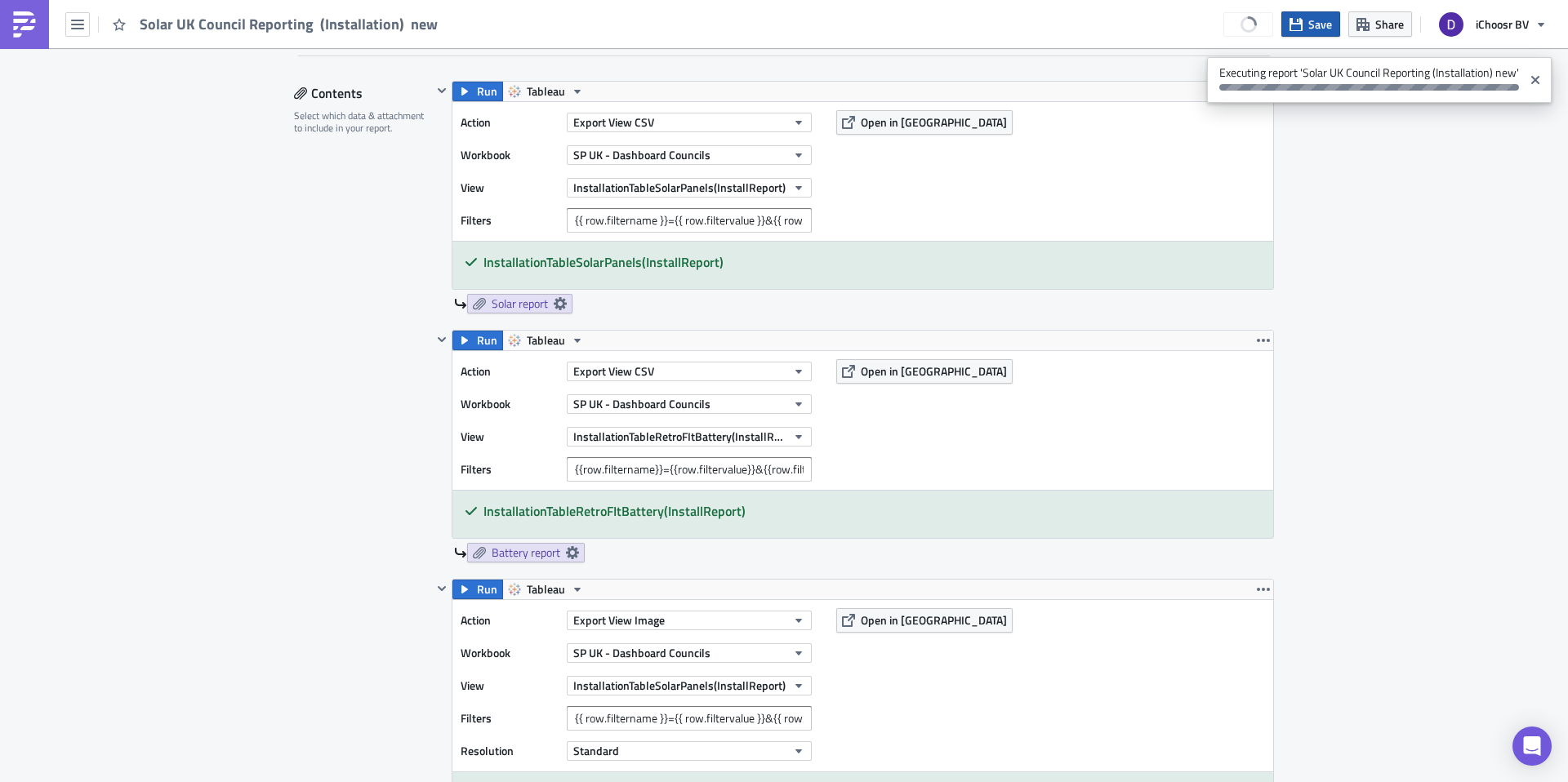
click at [1312, 30] on span "Save" at bounding box center [1320, 24] width 23 height 17
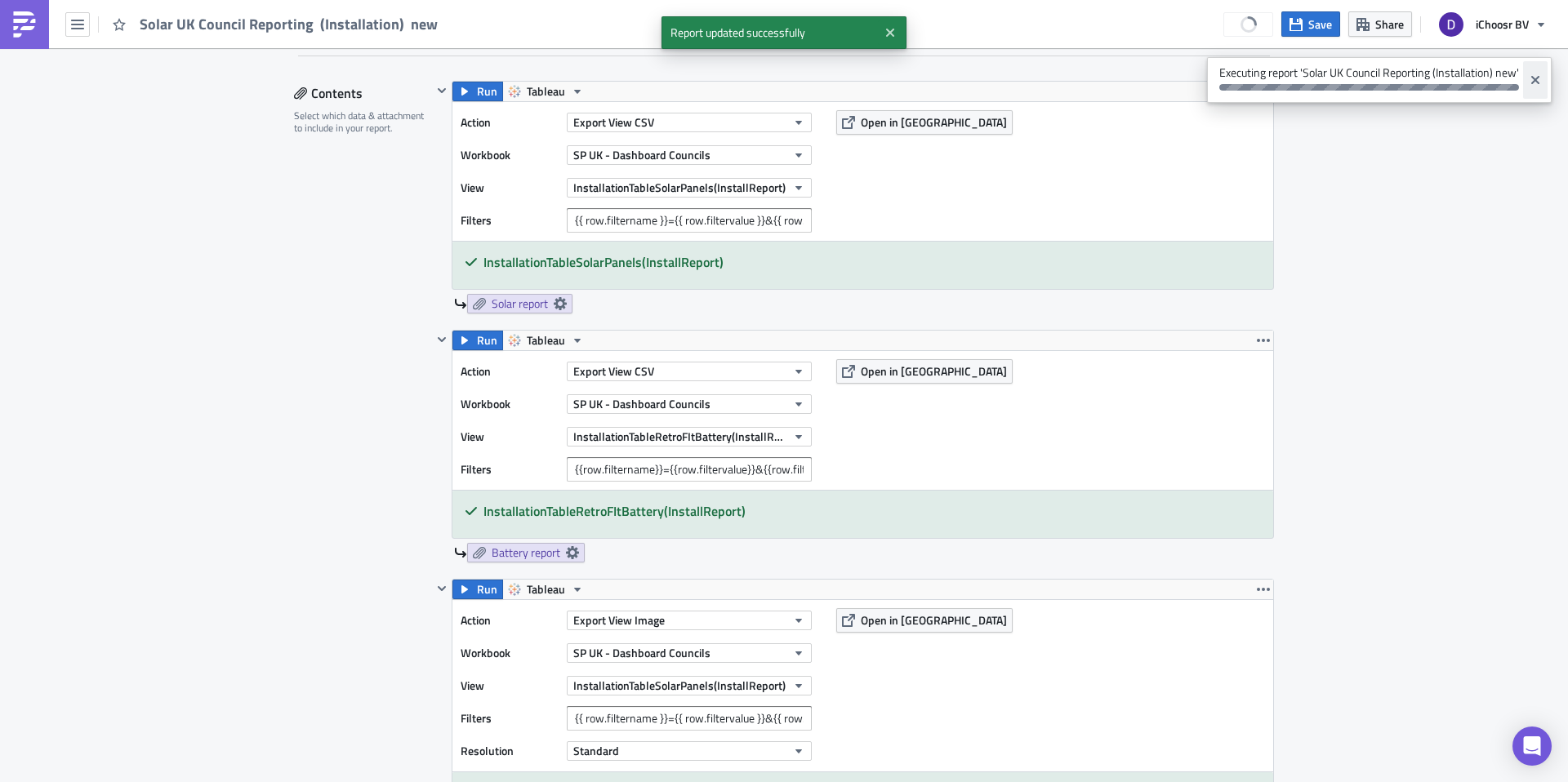
click at [1536, 80] on icon "Close" at bounding box center [1535, 80] width 8 height 8
